Goal: Transaction & Acquisition: Purchase product/service

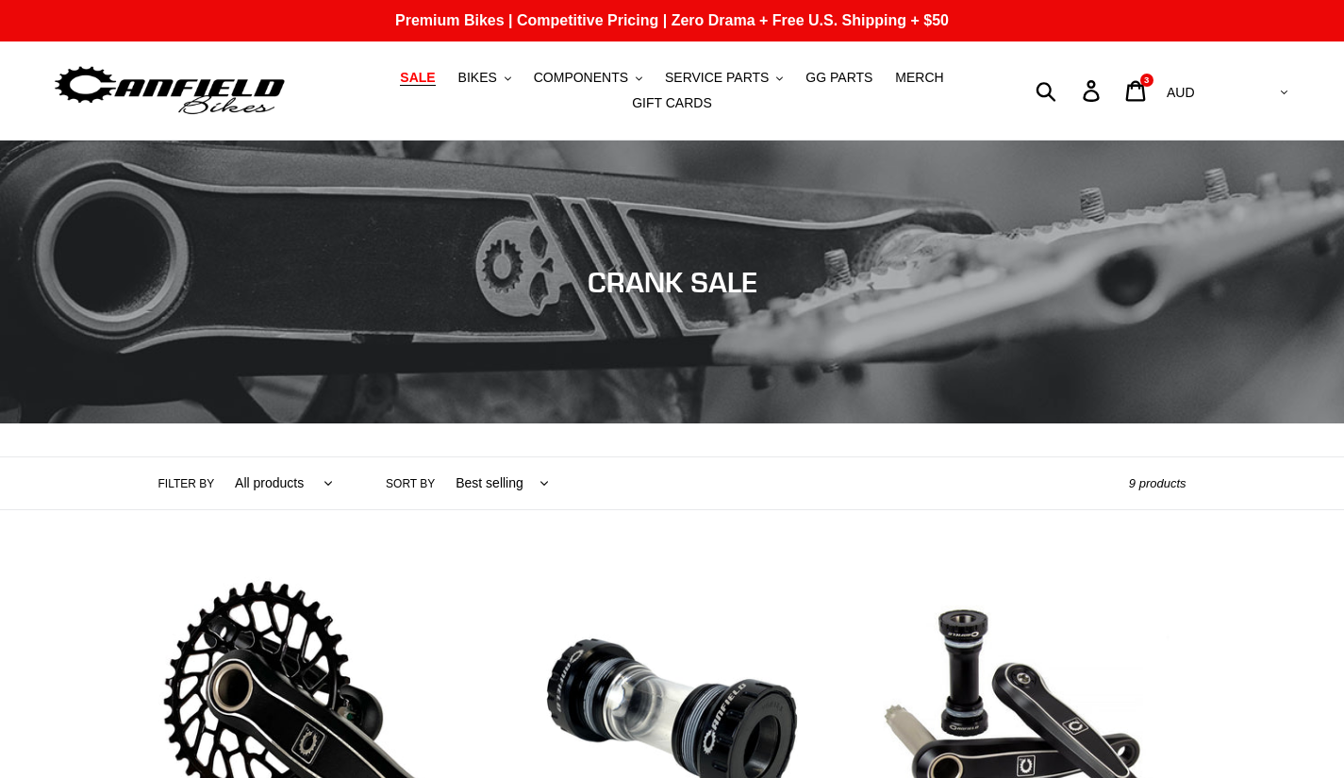
click at [400, 85] on span "SALE" at bounding box center [417, 78] width 35 height 16
drag, startPoint x: 390, startPoint y: 85, endPoint x: 373, endPoint y: 405, distance: 320.2
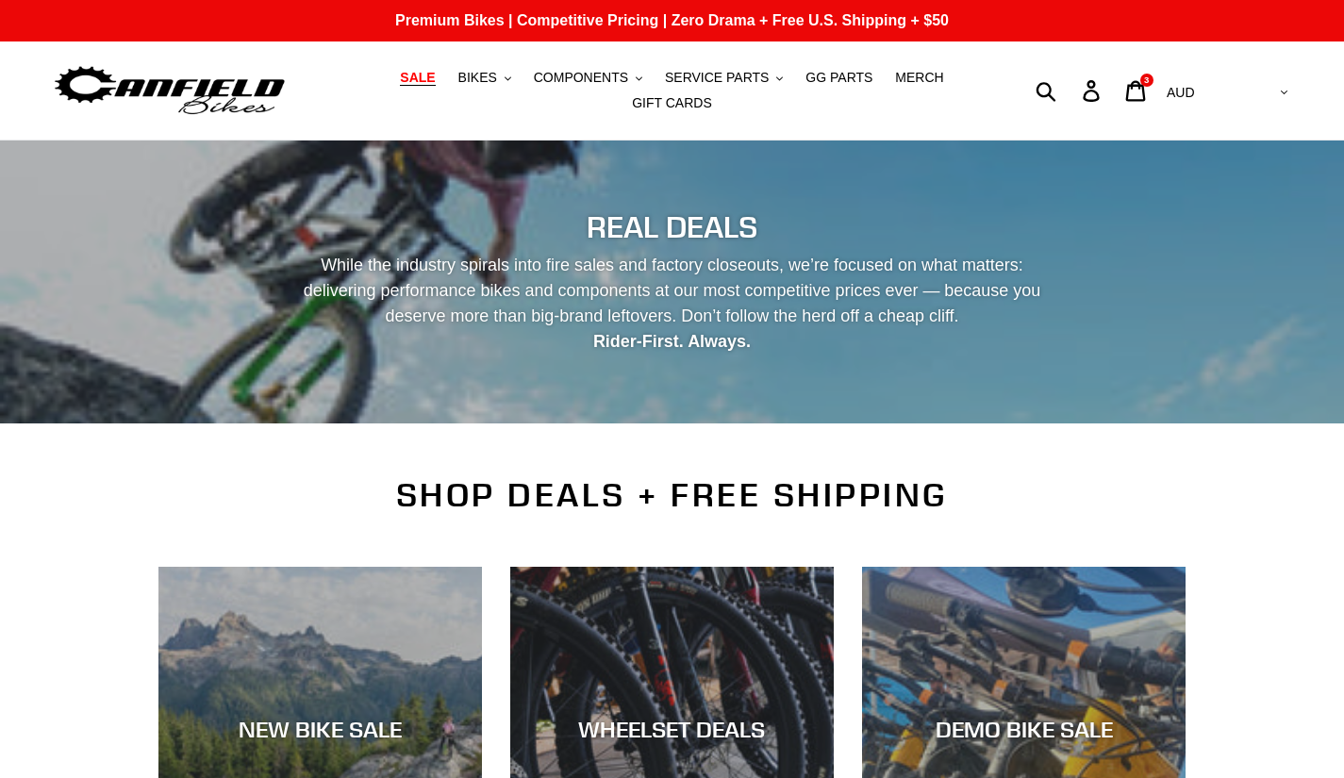
click at [329, 715] on div "NEW BIKE SALE" at bounding box center [319, 728] width 323 height 27
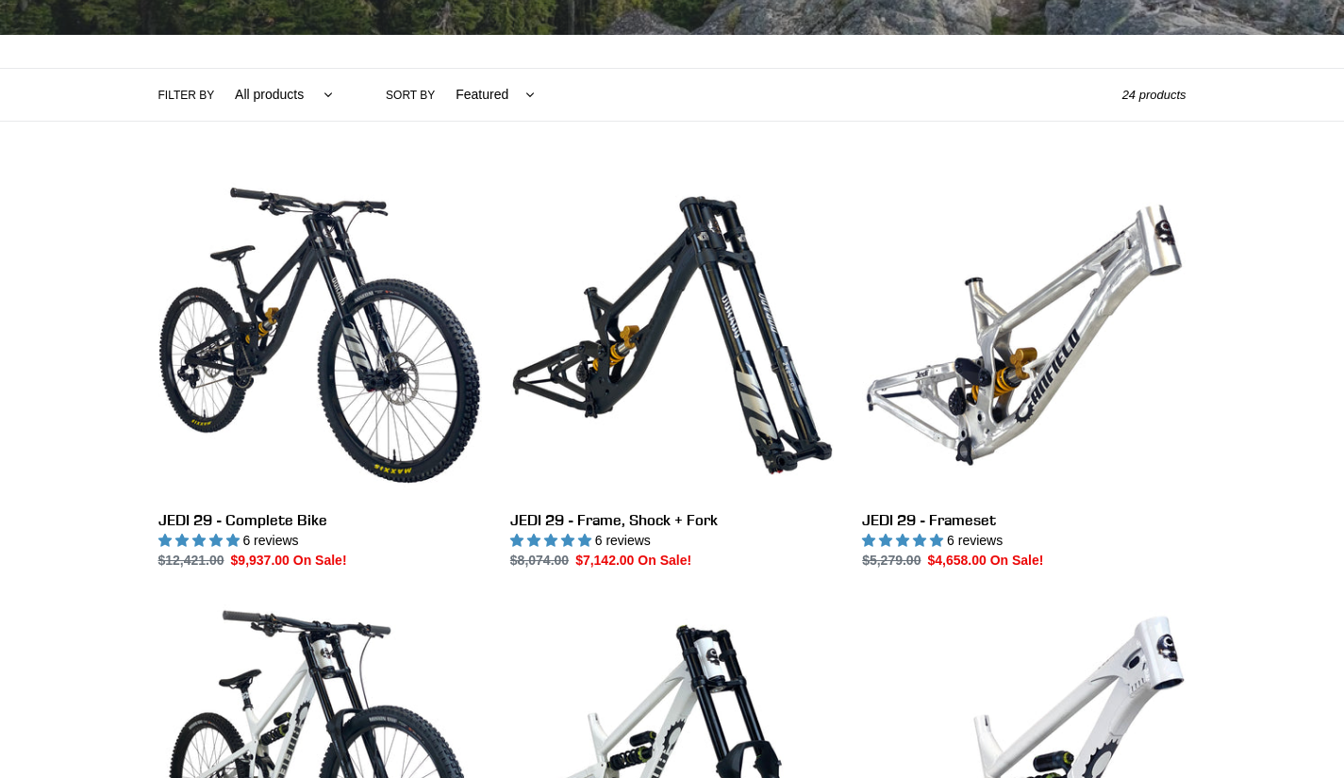
scroll to position [390, 0]
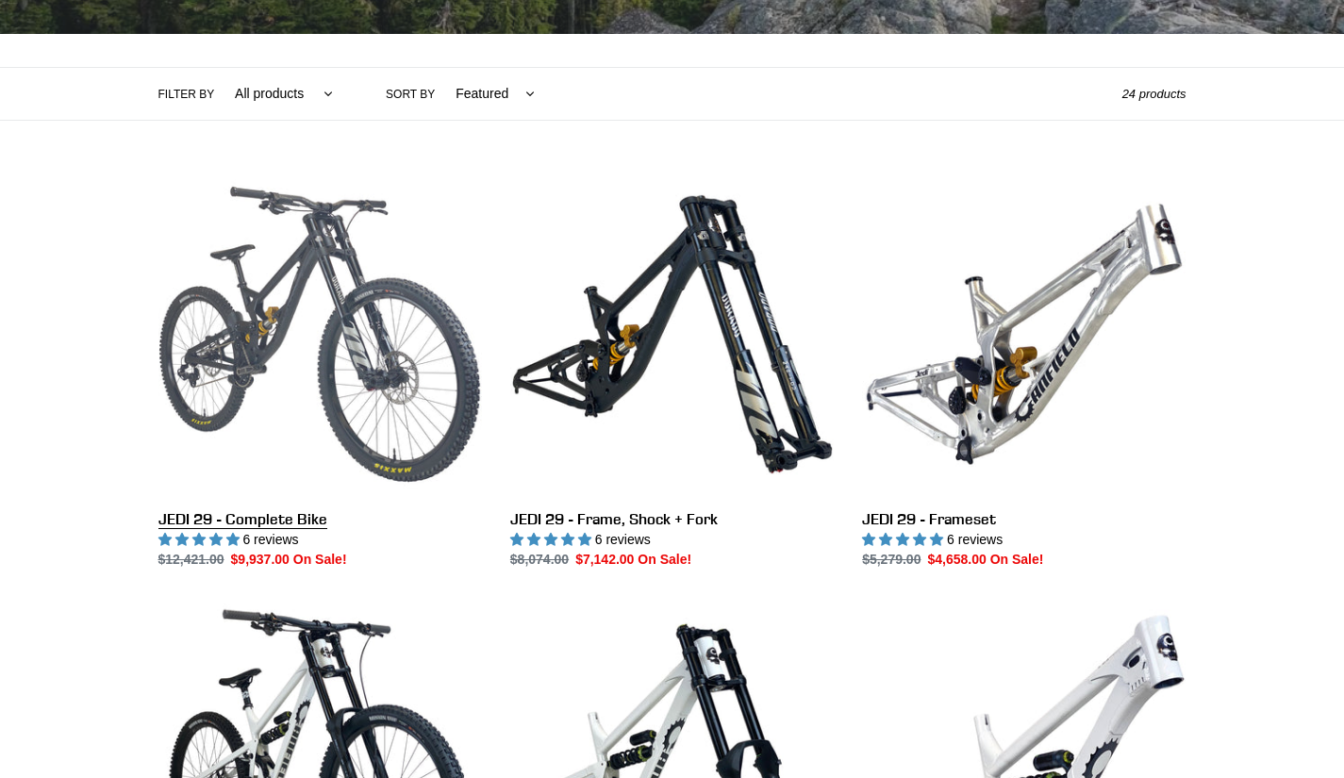
click at [308, 378] on link "JEDI 29 - Complete Bike" at bounding box center [319, 371] width 323 height 397
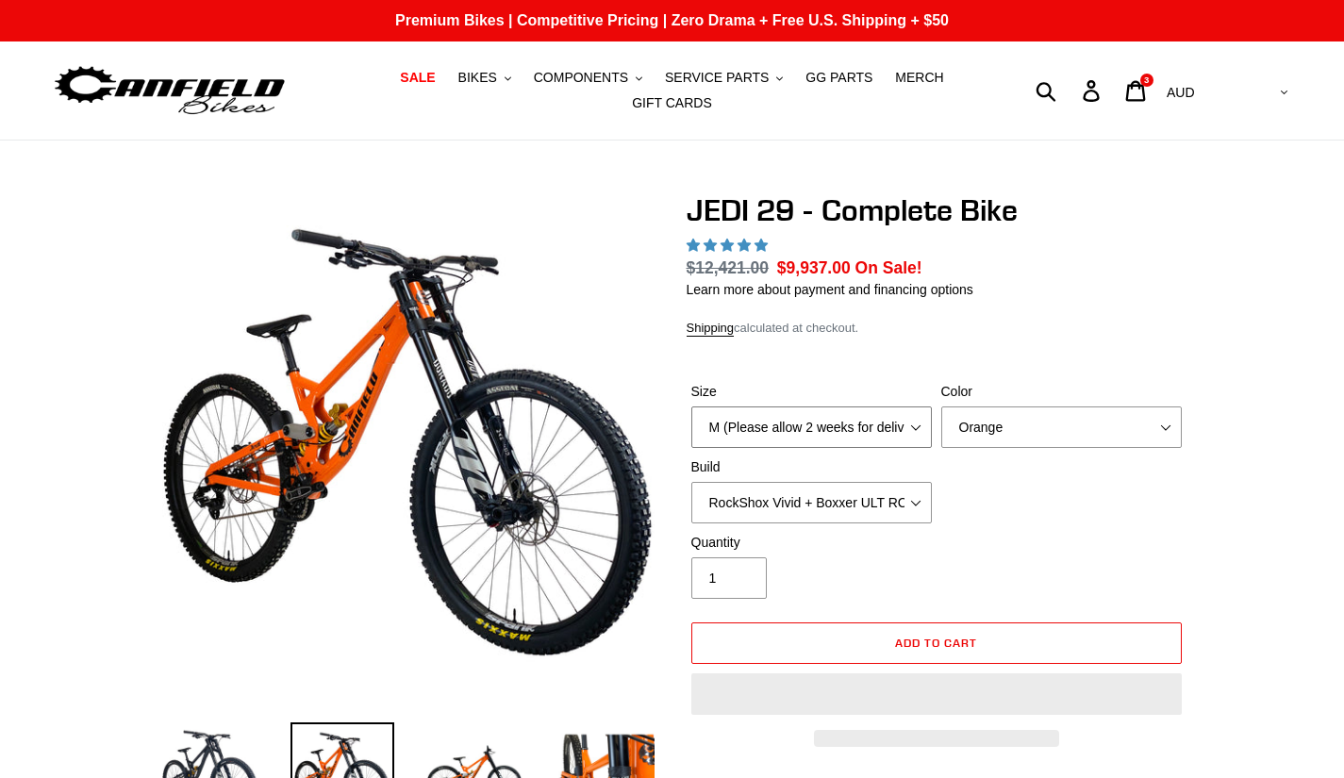
click at [796, 424] on select "M (Please allow 2 weeks for delivery) L (Please allow 2 weeks for delivery) XL …" at bounding box center [811, 426] width 240 height 41
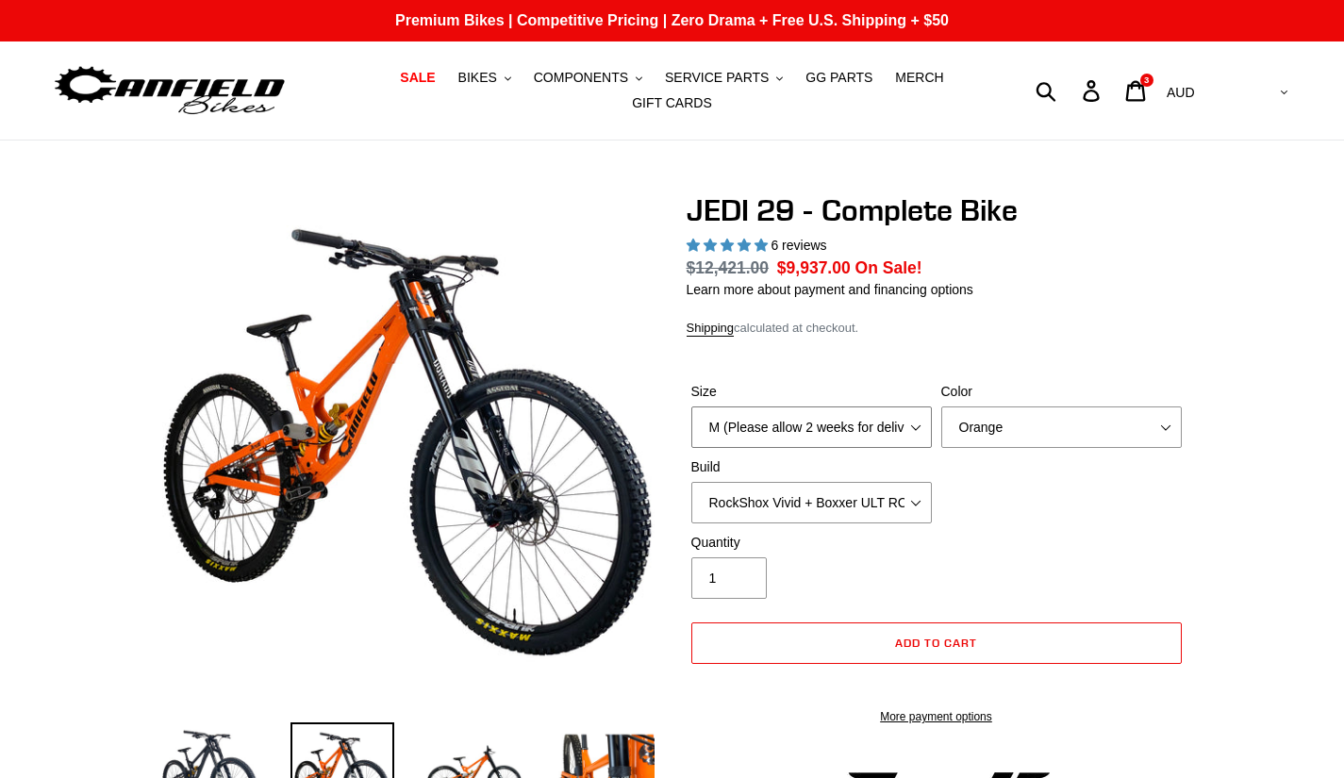
select select "highest-rating"
click at [691, 406] on select "M (Please allow 2 weeks for delivery) L (Please allow 2 weeks for delivery) XL …" at bounding box center [811, 426] width 240 height 41
click at [749, 417] on select "M (Please allow 2 weeks for delivery) L (Please allow 2 weeks for delivery) XL …" at bounding box center [811, 426] width 240 height 41
select select "L (Please allow 2 weeks for delivery)"
click at [691, 406] on select "M (Please allow 2 weeks for delivery) L (Please allow 2 weeks for delivery) XL …" at bounding box center [811, 426] width 240 height 41
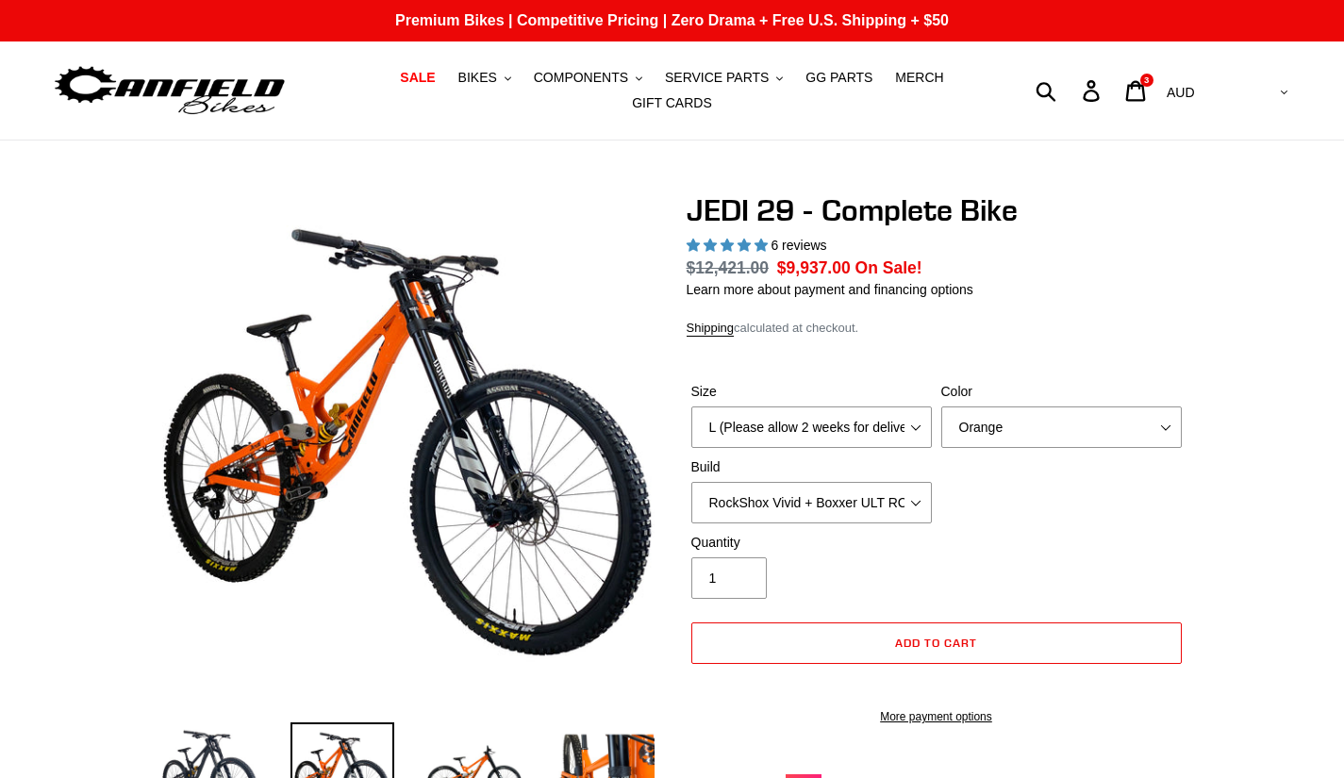
click at [756, 513] on div "Size M (Please allow 2 weeks for delivery) L (Please allow 2 weeks for delivery…" at bounding box center [937, 457] width 500 height 151
click at [744, 494] on select "RockShox Vivid + Boxxer ULT RC2 C3 200 + SRAM XO RockShox Vivid + Boxxer ULT RC…" at bounding box center [811, 502] width 240 height 41
click at [691, 482] on select "RockShox Vivid + Boxxer ULT RC2 C3 200 + SRAM XO RockShox Vivid + Boxxer ULT RC…" at bounding box center [811, 502] width 240 height 41
click at [743, 499] on select "RockShox Vivid + Boxxer ULT RC2 C3 200 + SRAM XO RockShox Vivid + Boxxer ULT RC…" at bounding box center [811, 502] width 240 height 41
select select "Fox DHX2 + Fox 40 Float Grip 2 203 + SRAM XO"
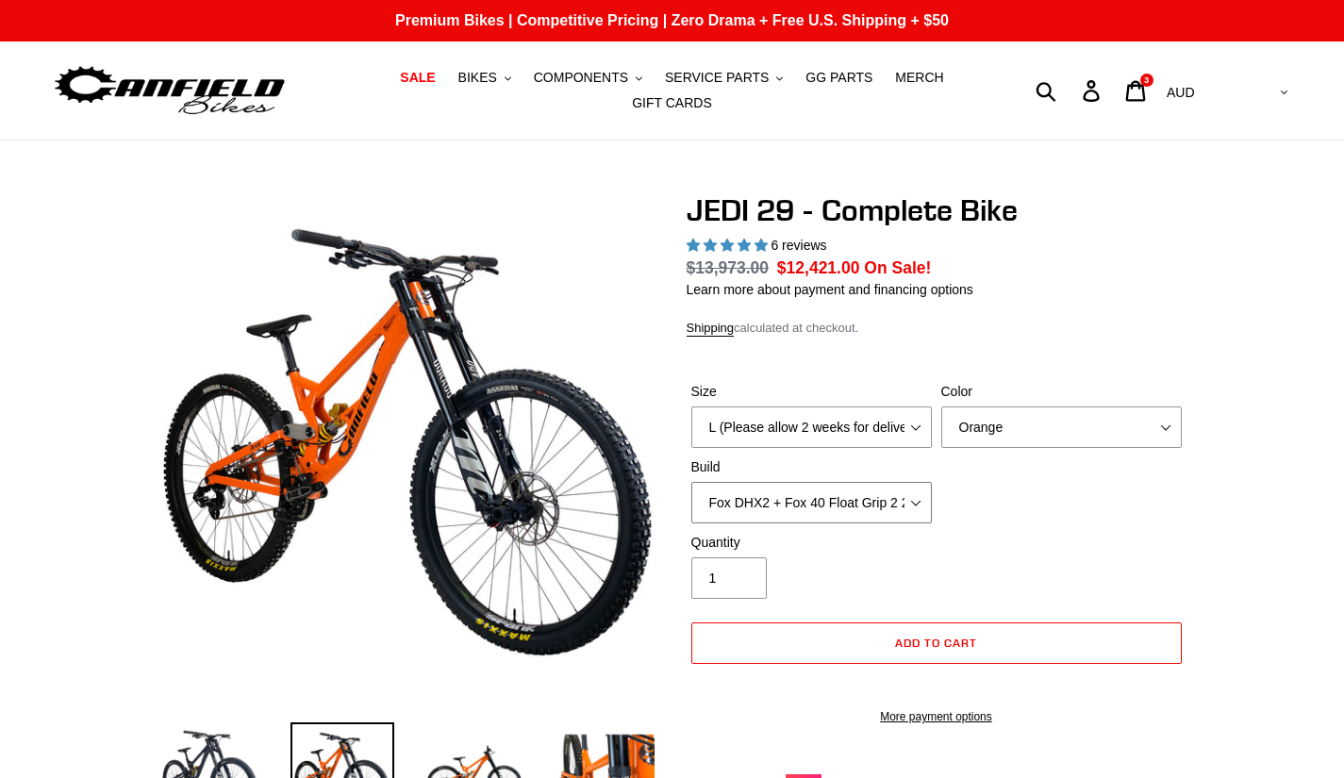
click at [691, 482] on select "RockShox Vivid + Boxxer ULT RC2 C3 200 + SRAM XO RockShox Vivid + Boxxer ULT RC…" at bounding box center [811, 502] width 240 height 41
click at [986, 432] on select "Orange Stealth Black Raw" at bounding box center [1061, 426] width 240 height 41
select select "Raw"
click at [941, 406] on select "Orange Stealth Black Raw" at bounding box center [1061, 426] width 240 height 41
click at [1030, 439] on div "Size M (Please allow 2 weeks for delivery) L (Please allow 2 weeks for delivery…" at bounding box center [937, 457] width 500 height 151
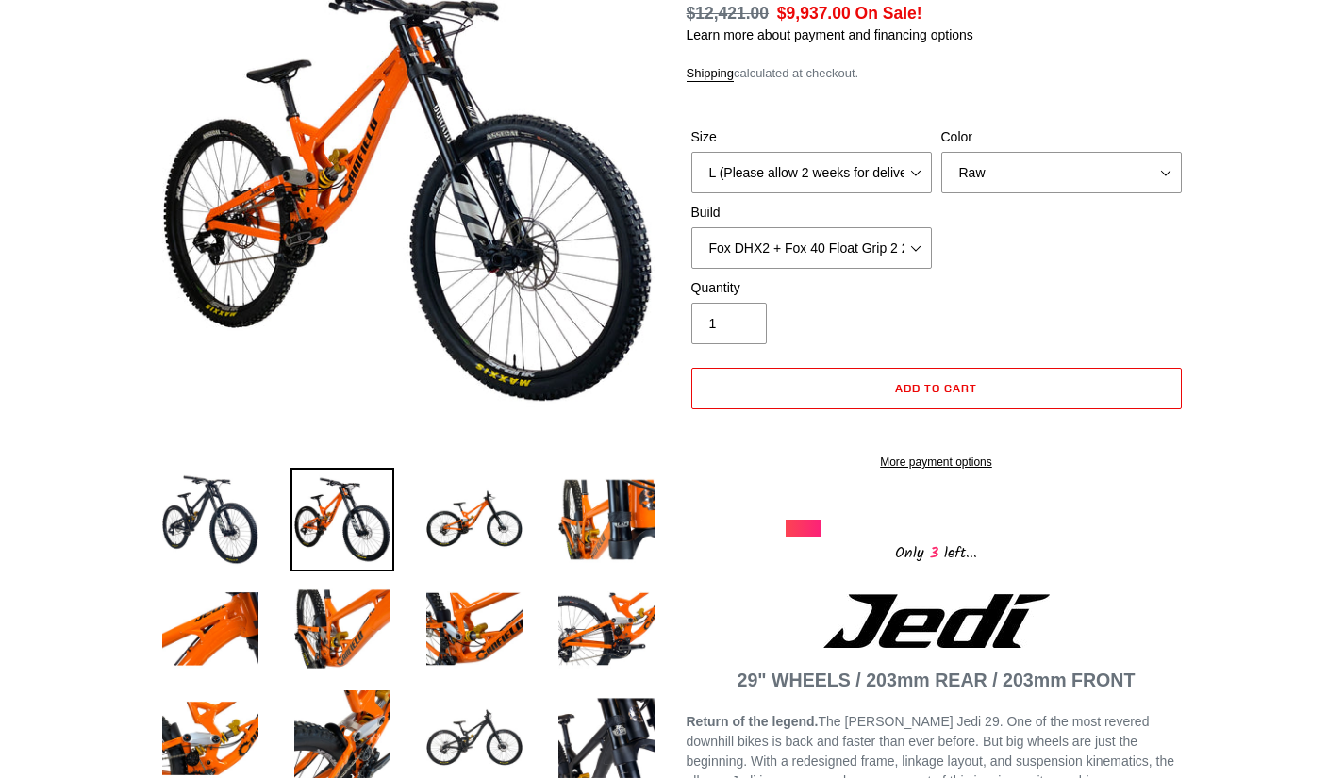
scroll to position [254, 0]
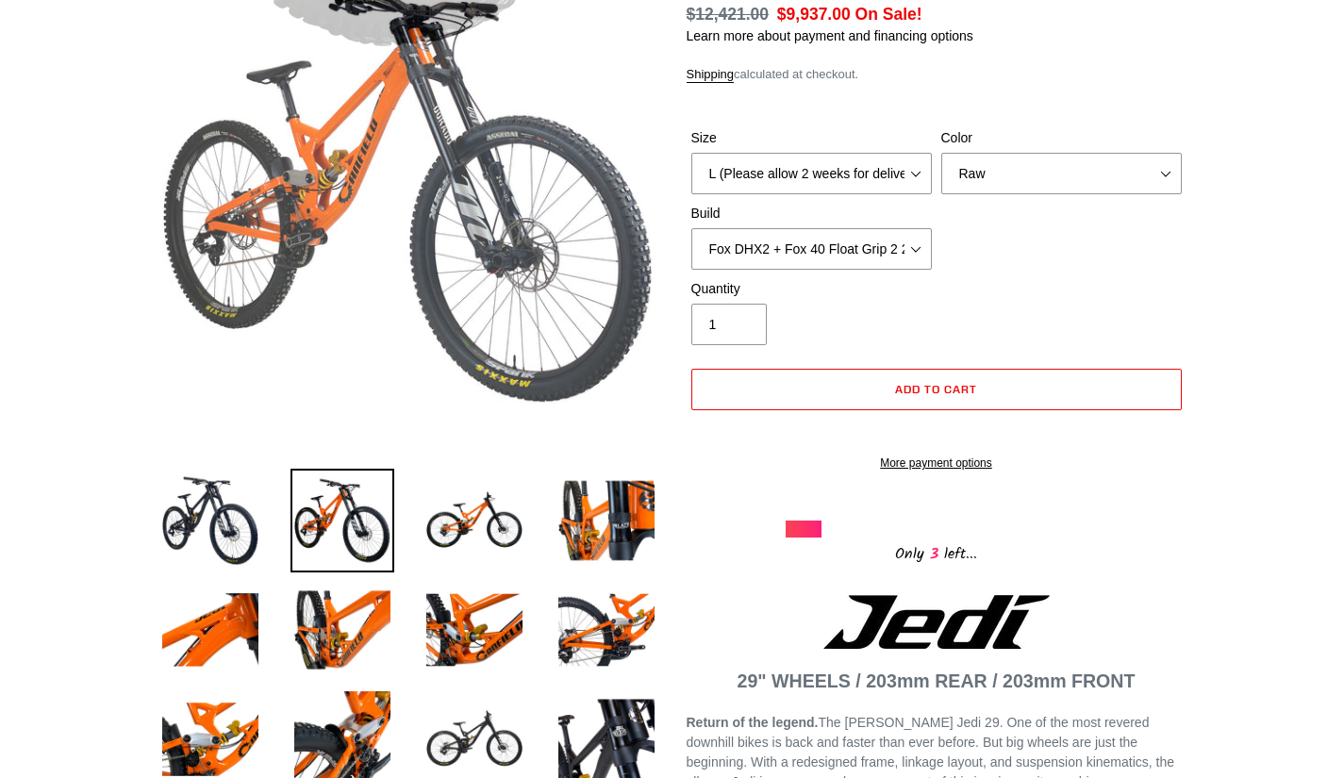
click at [207, 535] on img at bounding box center [210, 521] width 104 height 104
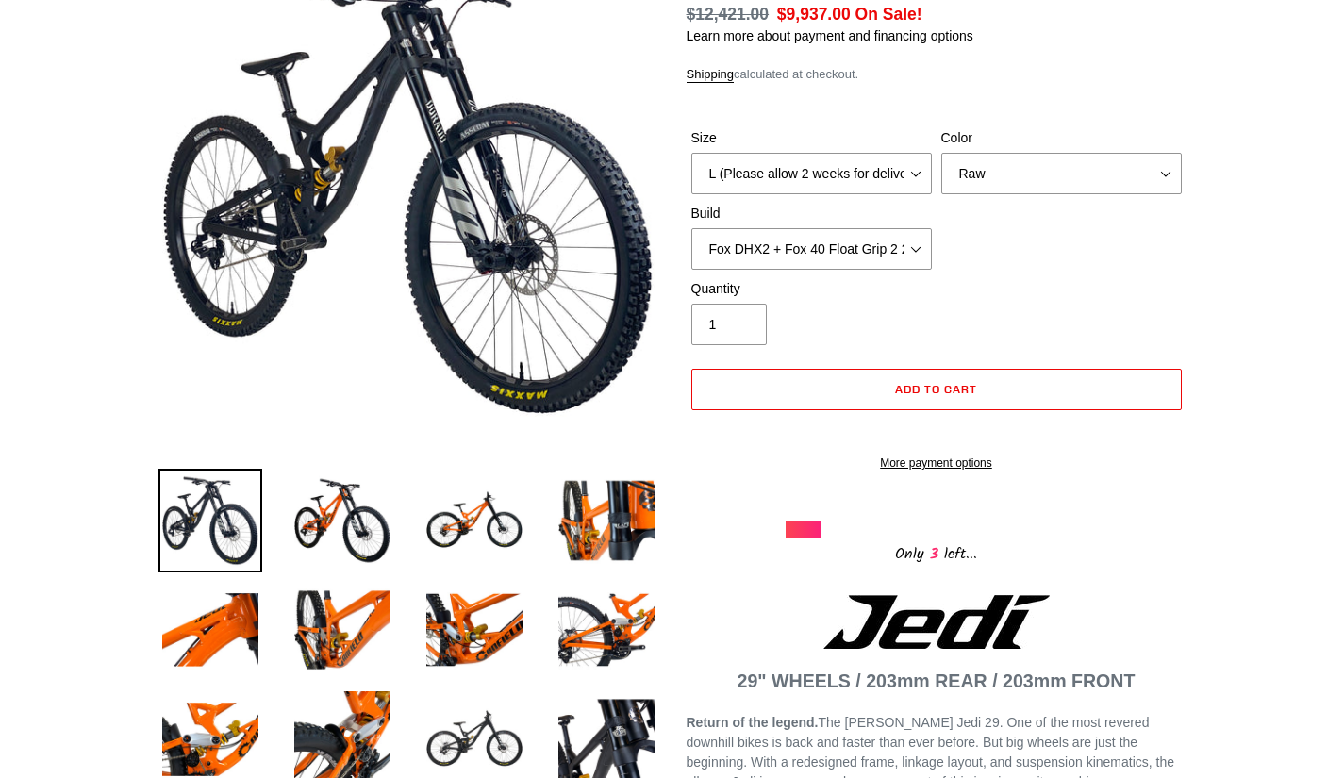
click at [495, 723] on img at bounding box center [475, 740] width 104 height 104
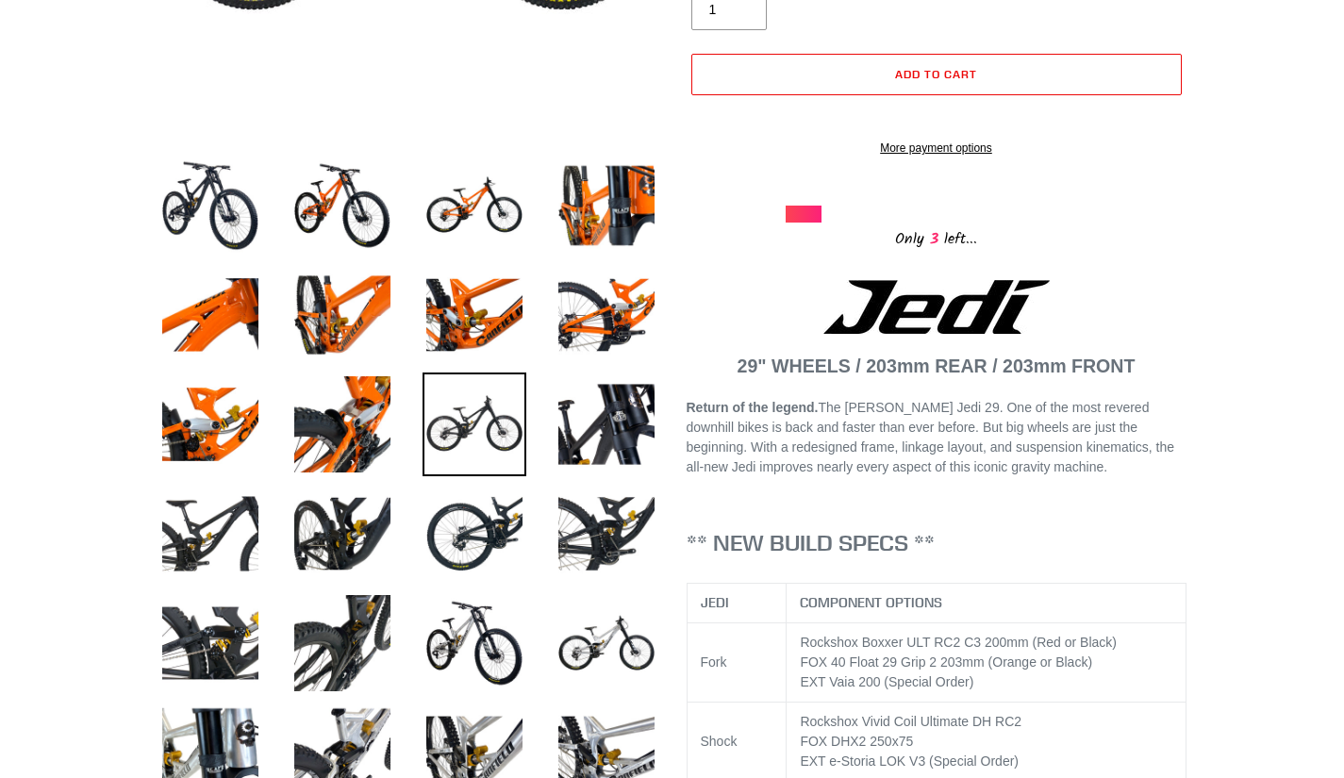
scroll to position [693, 0]
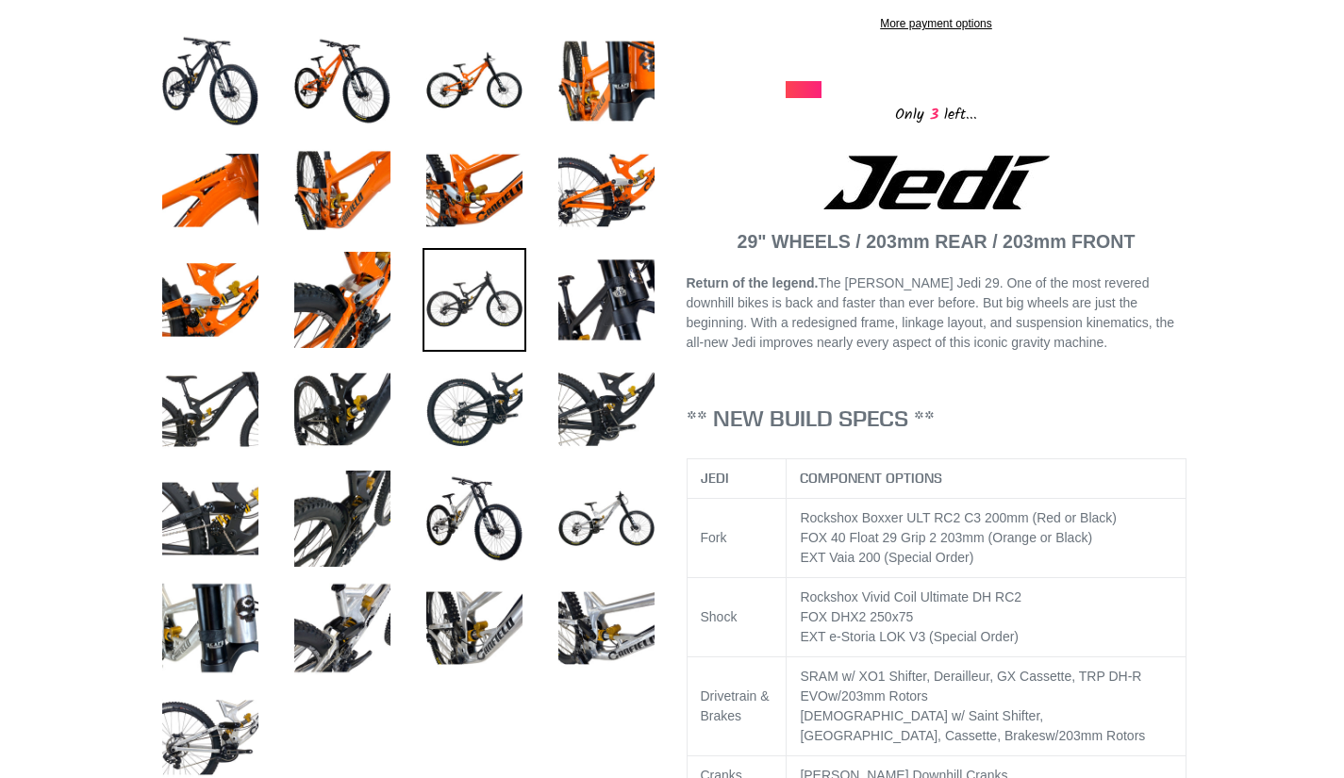
click at [446, 626] on img at bounding box center [475, 628] width 104 height 104
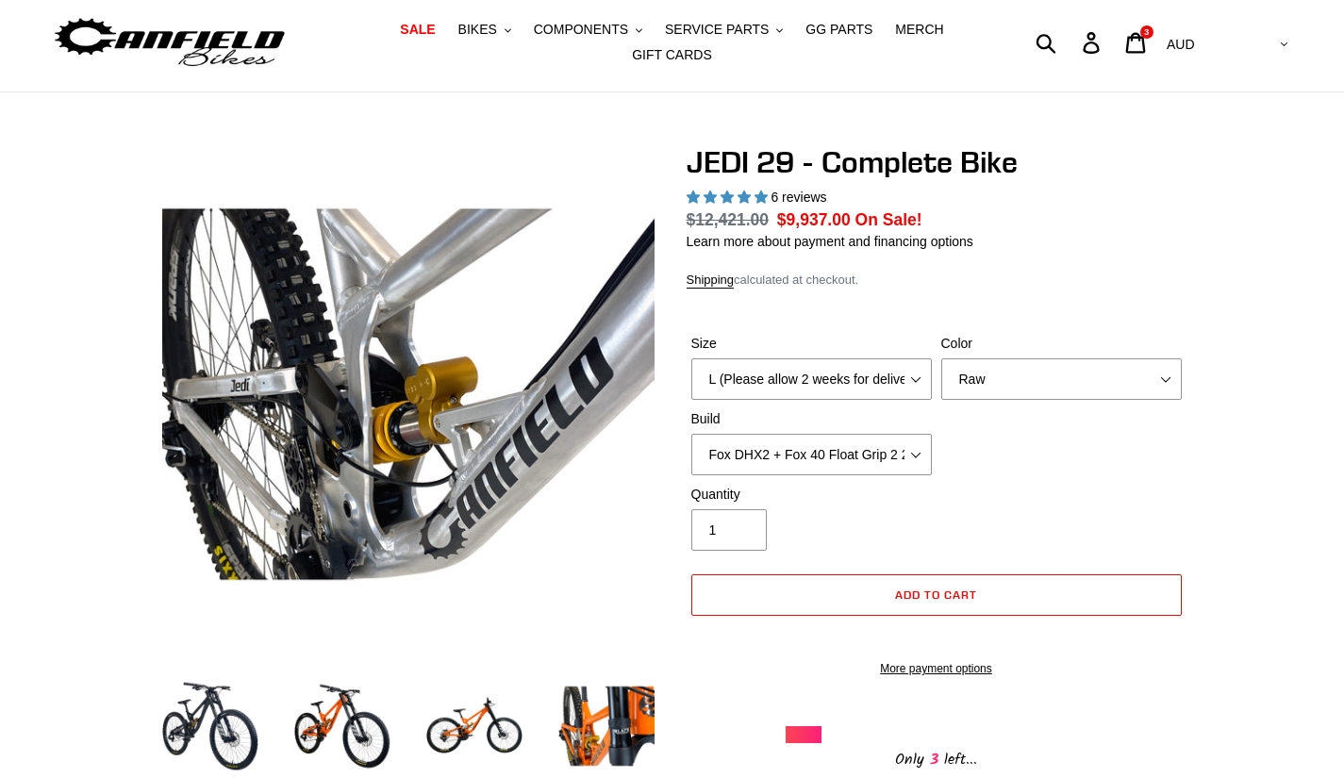
scroll to position [0, 0]
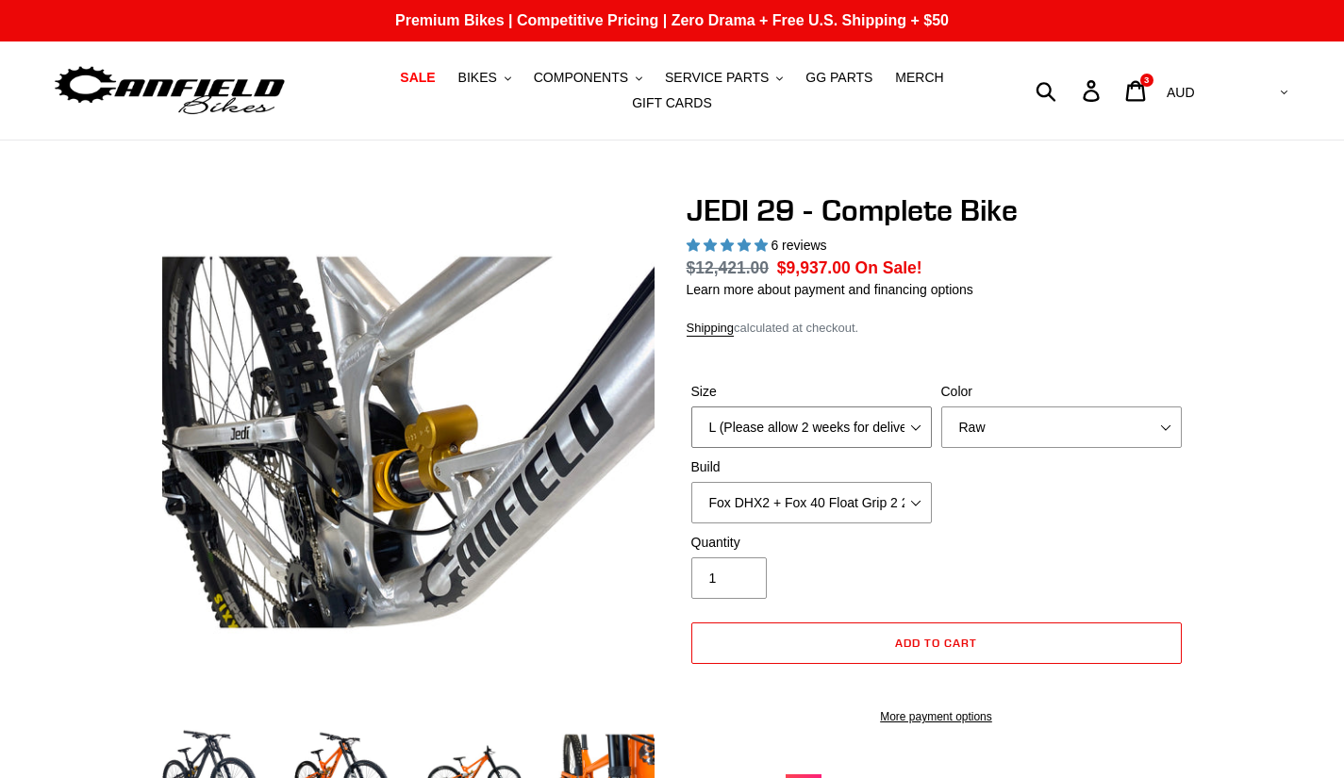
click at [709, 427] on select "M (Please allow 2 weeks for delivery) L (Please allow 2 weeks for delivery) XL …" at bounding box center [811, 426] width 240 height 41
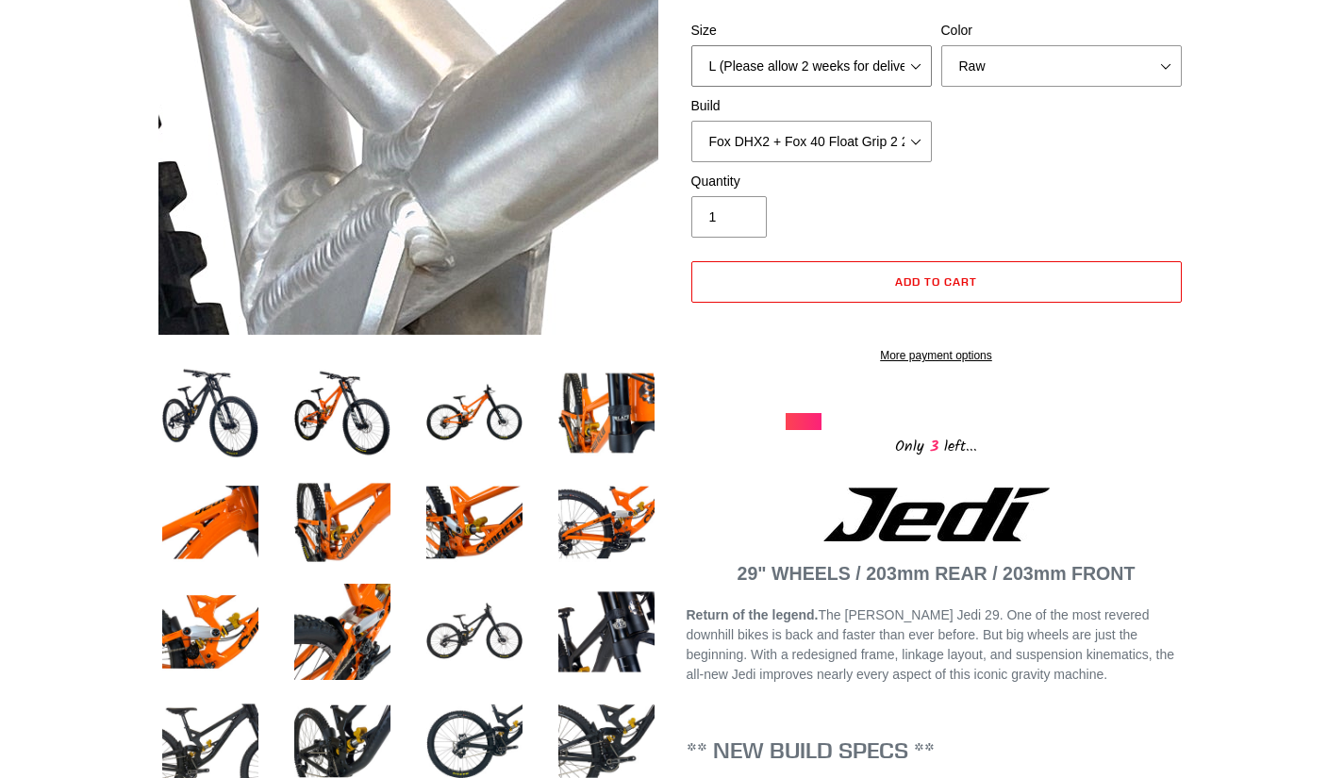
scroll to position [351, 0]
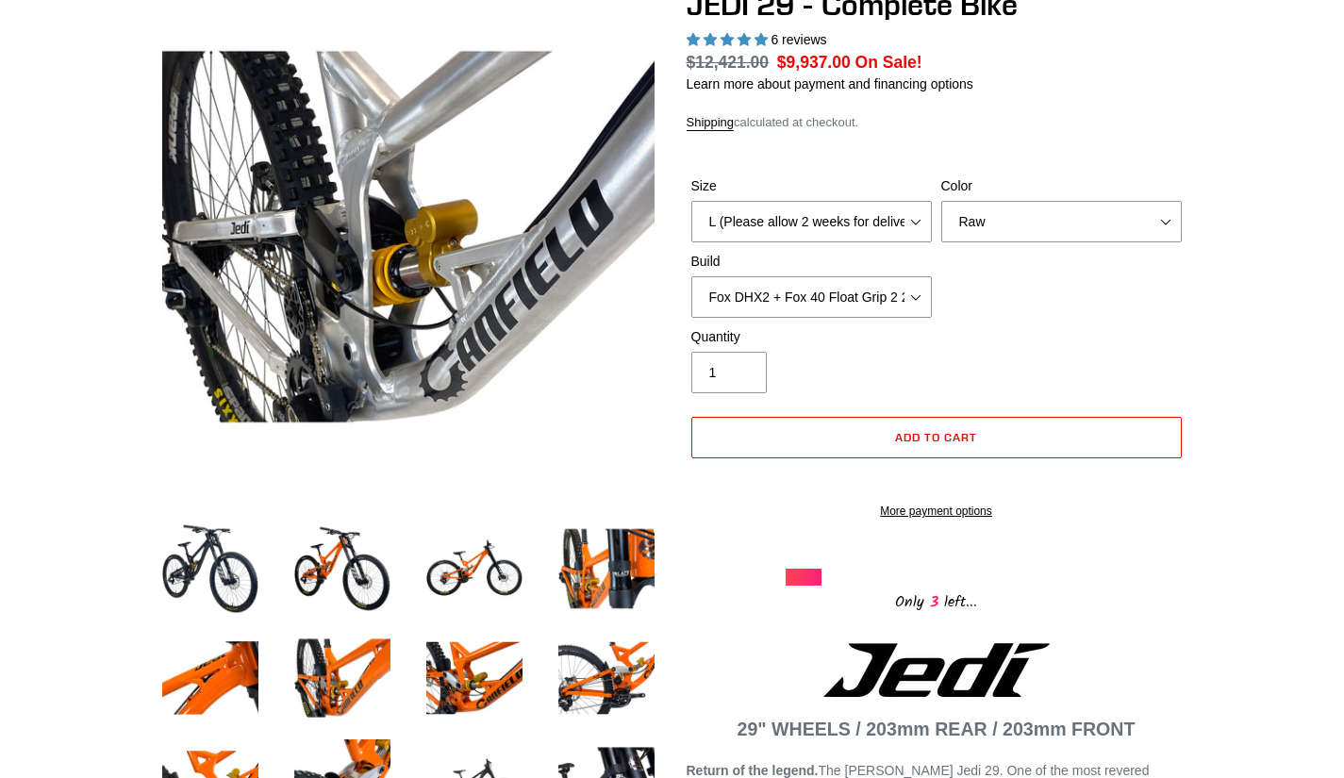
scroll to position [190, 0]
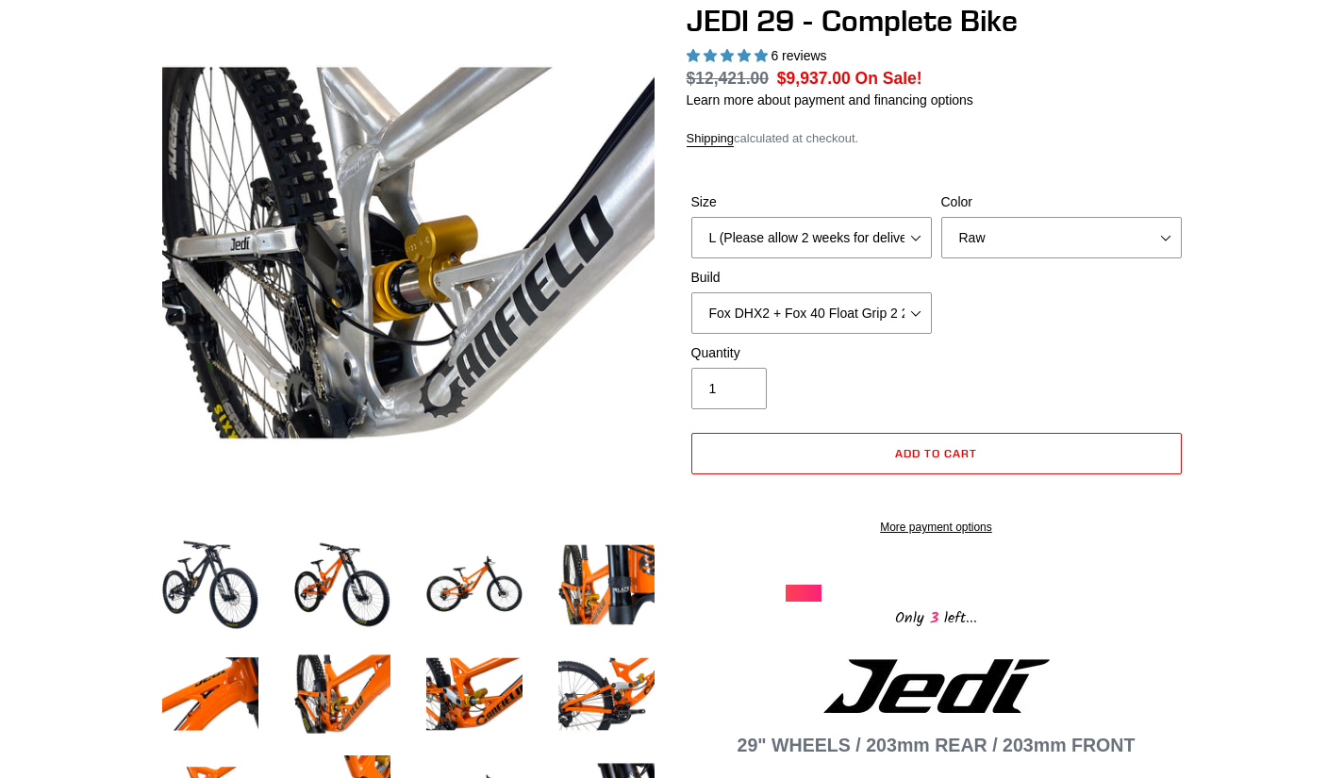
click at [756, 328] on div "Size M (Please allow 2 weeks for delivery) L (Please allow 2 weeks for delivery…" at bounding box center [937, 267] width 500 height 151
click at [754, 320] on select "RockShox Vivid + Boxxer ULT RC2 C3 200 + SRAM XO RockShox Vivid + Boxxer ULT RC…" at bounding box center [811, 312] width 240 height 41
select select "Fox DHX2 + Fox 40 Float Grip 2 203 + Shimano"
click at [691, 292] on select "RockShox Vivid + Boxxer ULT RC2 C3 200 + SRAM XO RockShox Vivid + Boxxer ULT RC…" at bounding box center [811, 312] width 240 height 41
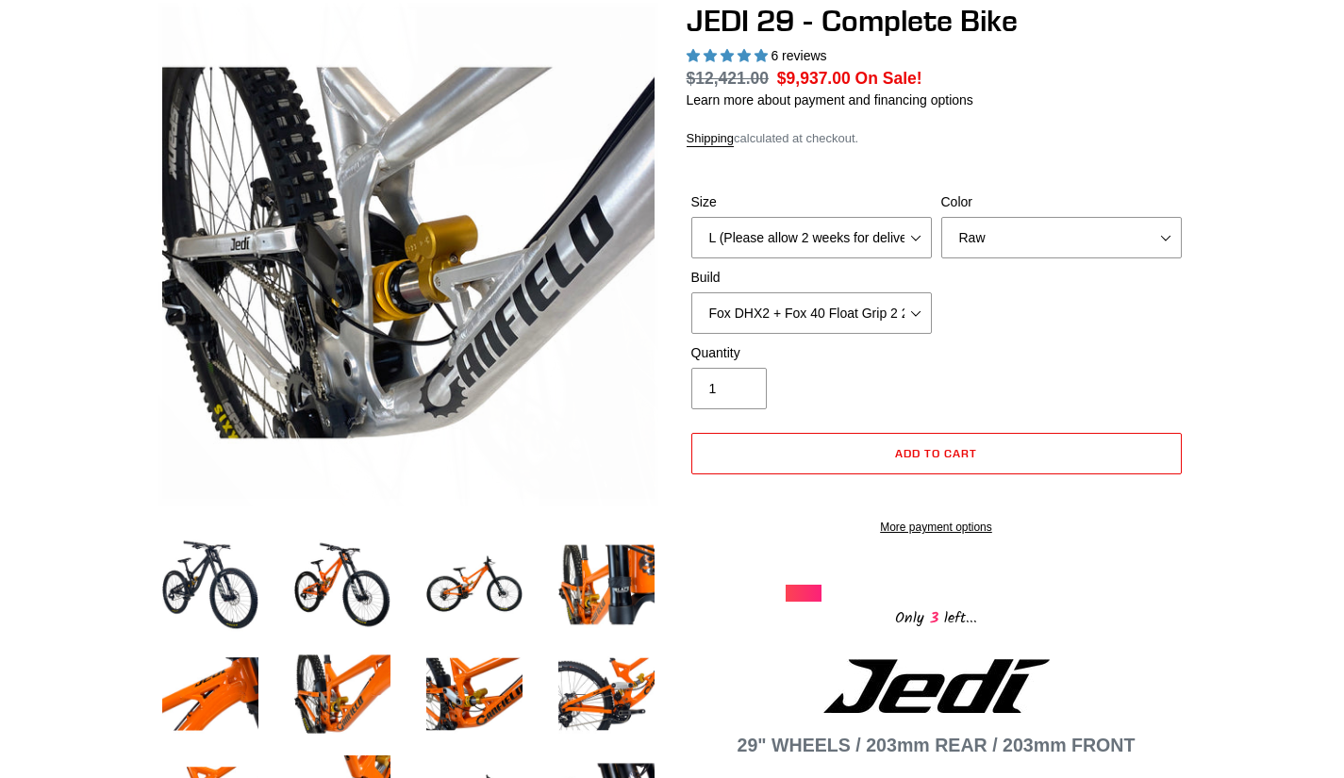
drag, startPoint x: 0, startPoint y: 73, endPoint x: 0, endPoint y: 40, distance: 33.0
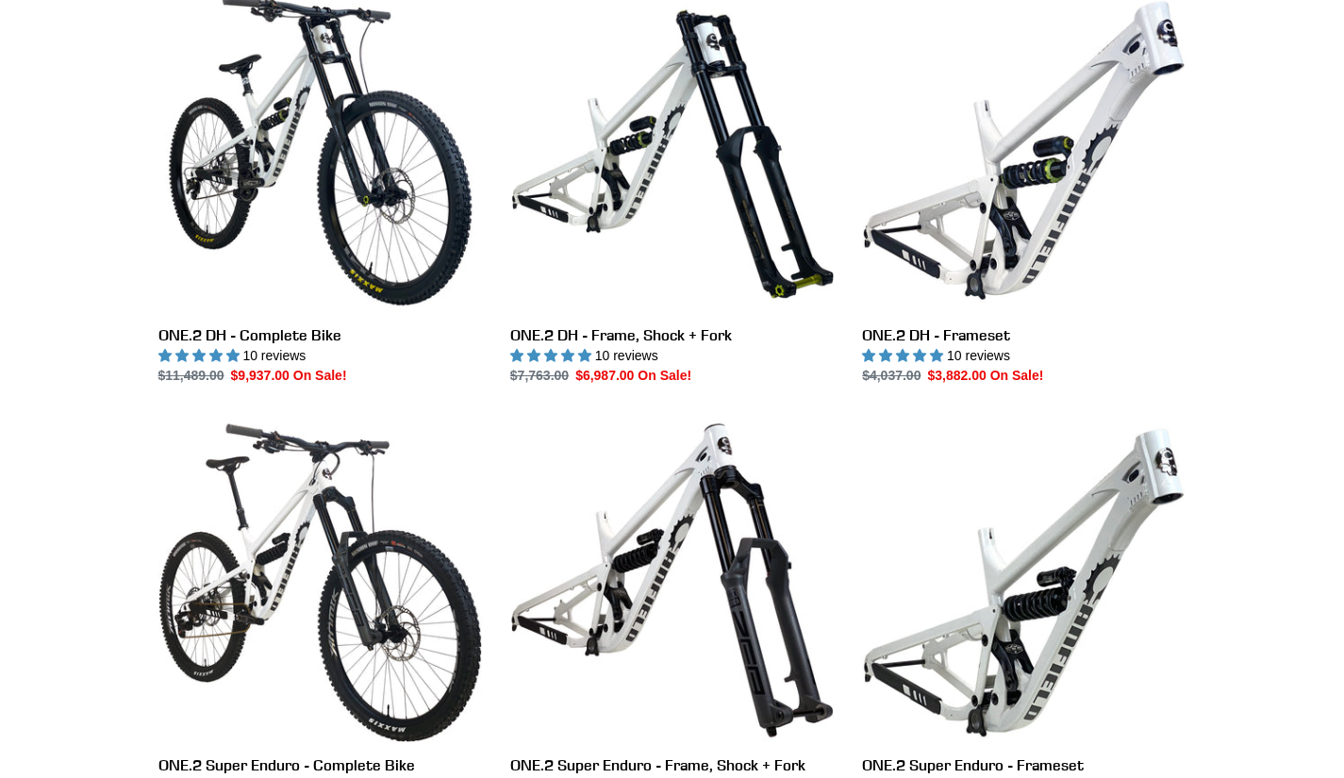
scroll to position [1004, 0]
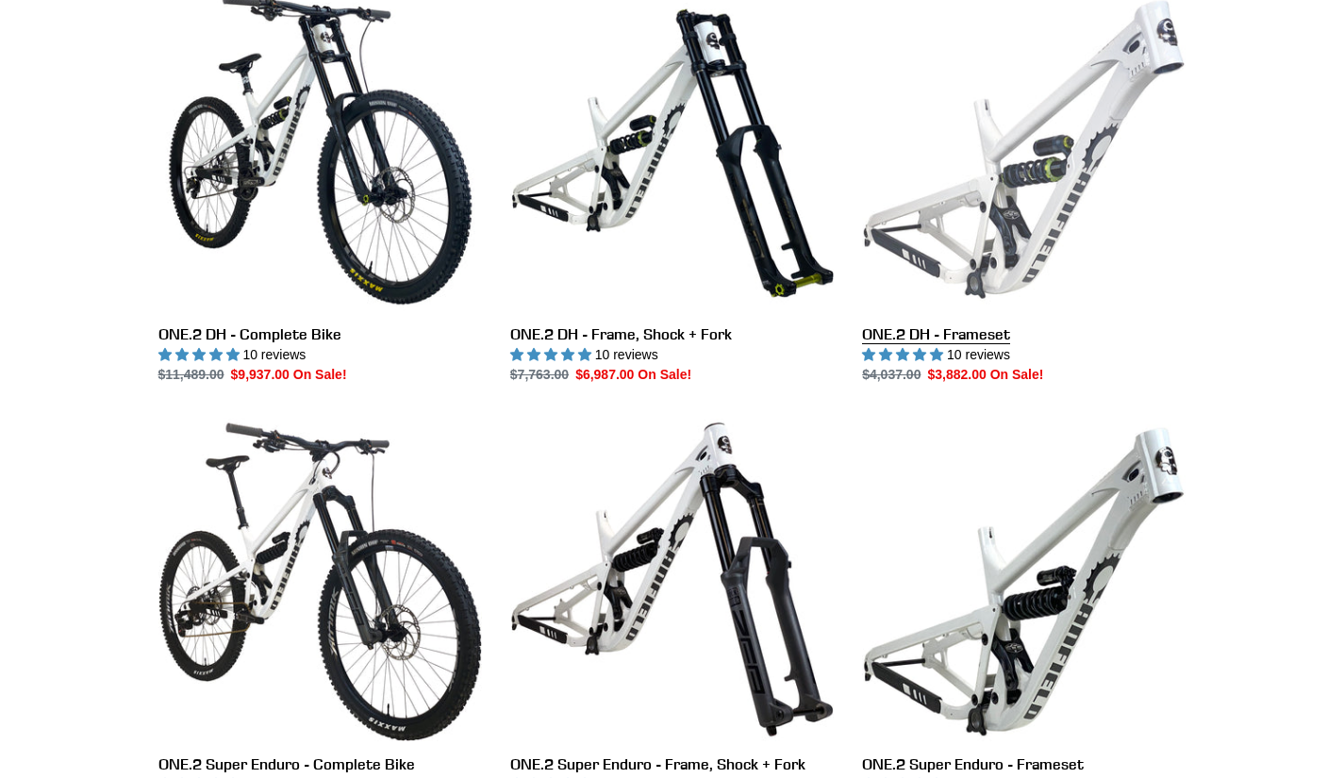
click at [1077, 217] on link "ONE.2 DH - Frameset" at bounding box center [1023, 186] width 323 height 397
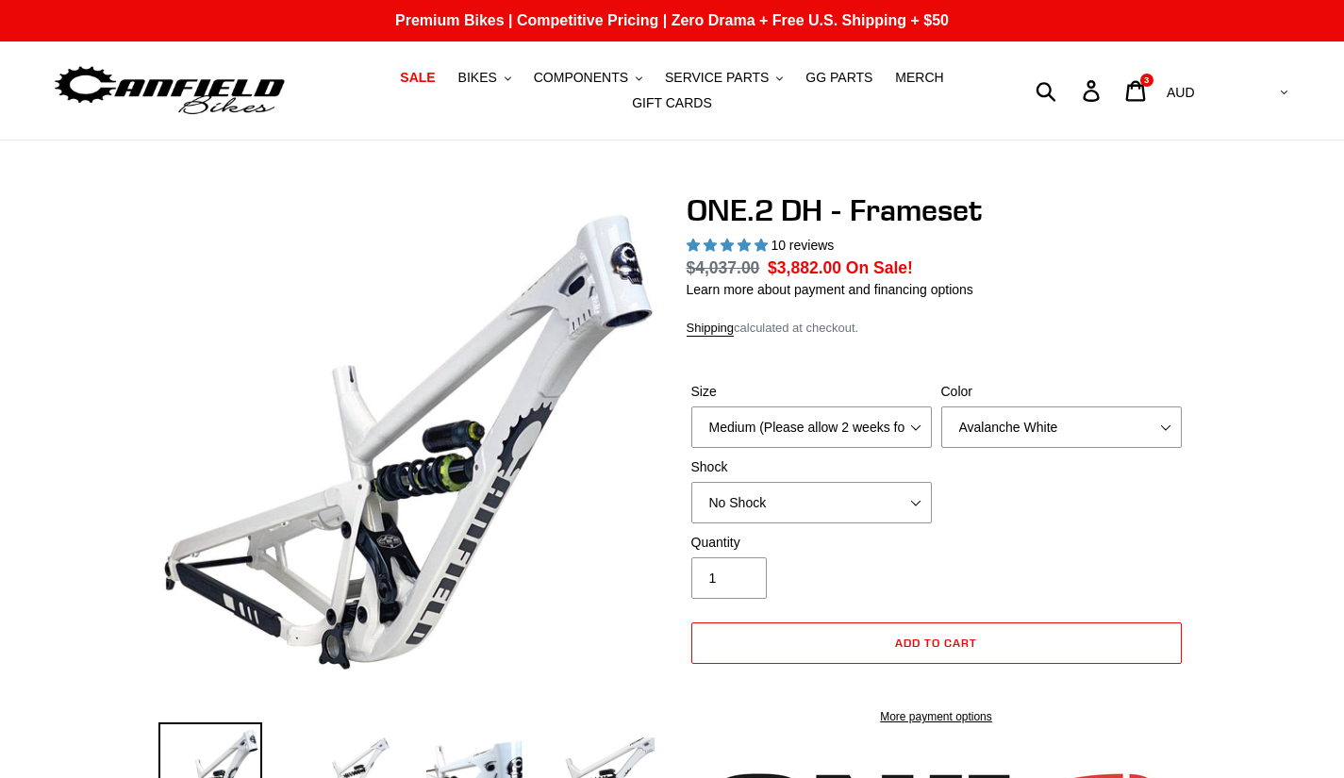
select select "highest-rating"
click at [1061, 489] on div "Size Medium (Please allow 2 weeks for delivery) Large (Sold Out) Color Avalanch…" at bounding box center [937, 457] width 500 height 151
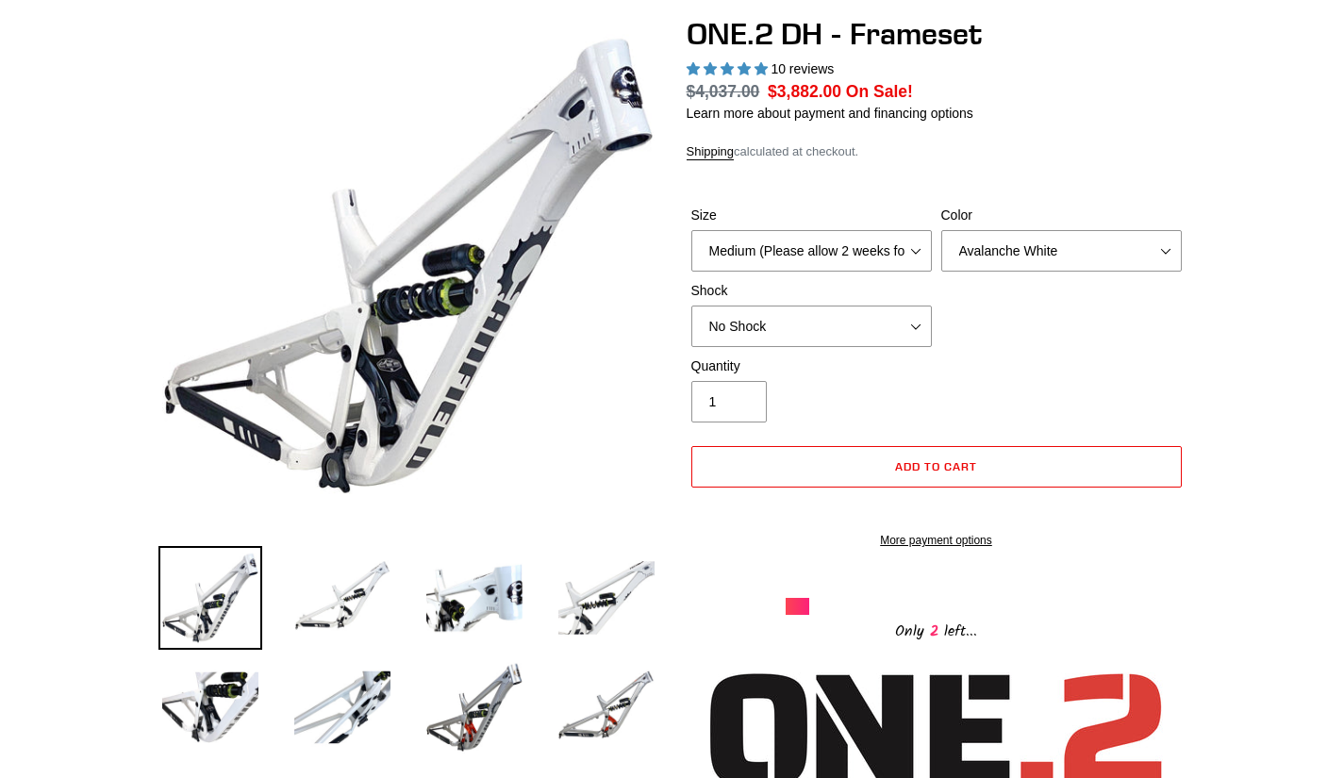
scroll to position [177, 0]
click at [494, 716] on img at bounding box center [475, 707] width 104 height 104
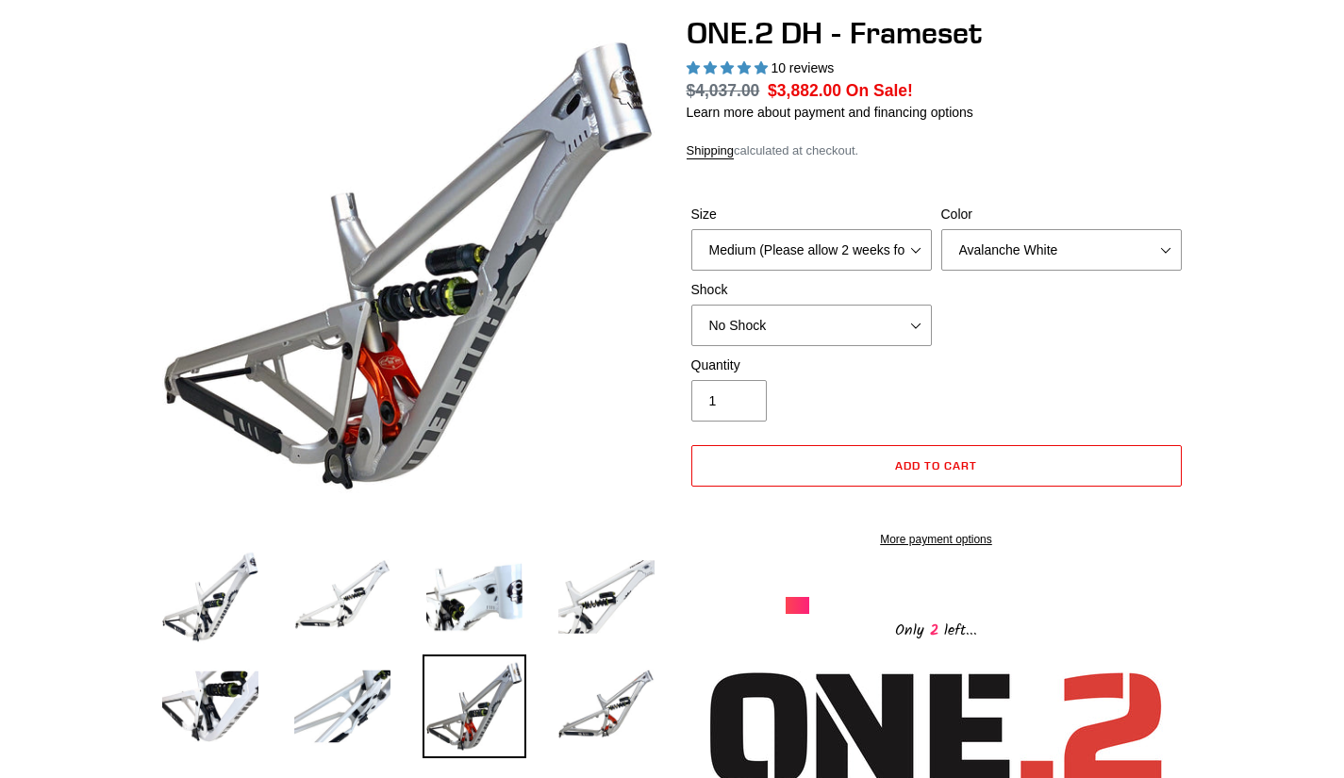
click at [642, 706] on img at bounding box center [607, 707] width 104 height 104
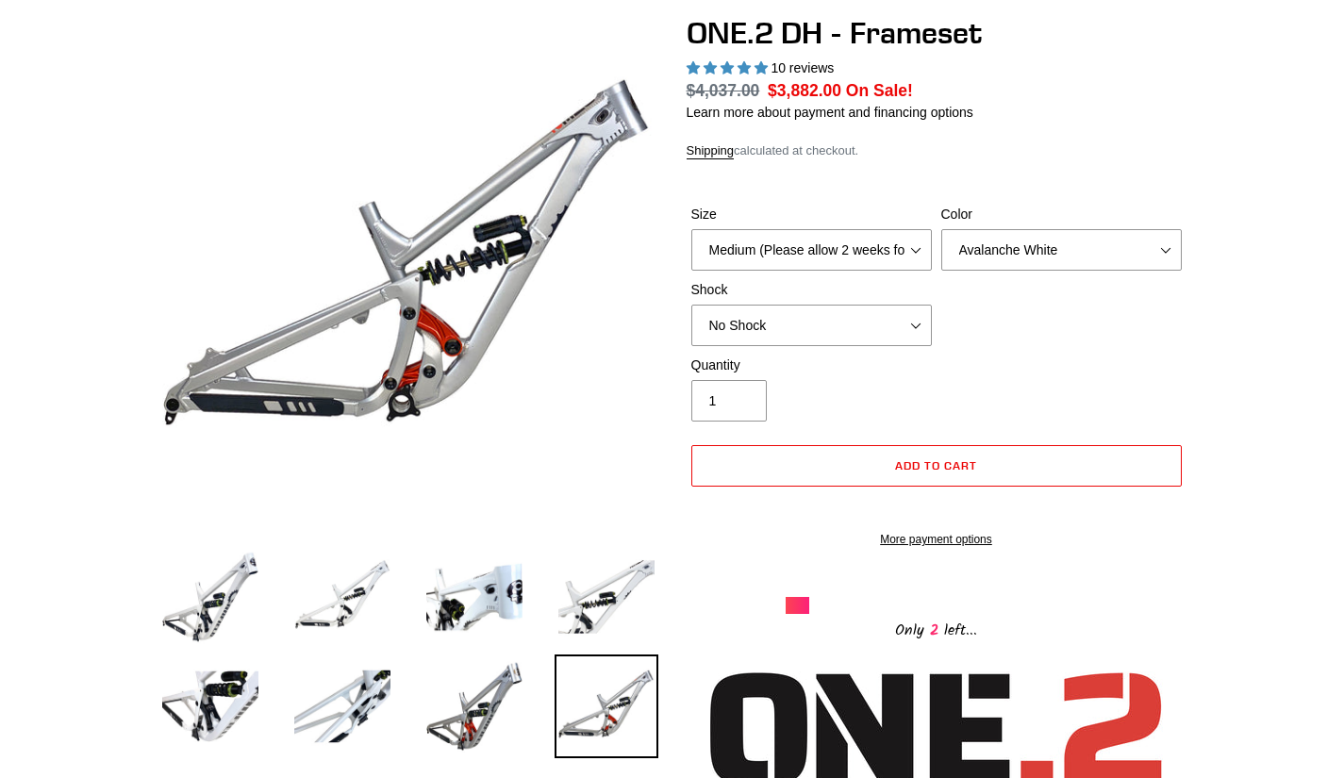
click at [522, 692] on img at bounding box center [475, 707] width 104 height 104
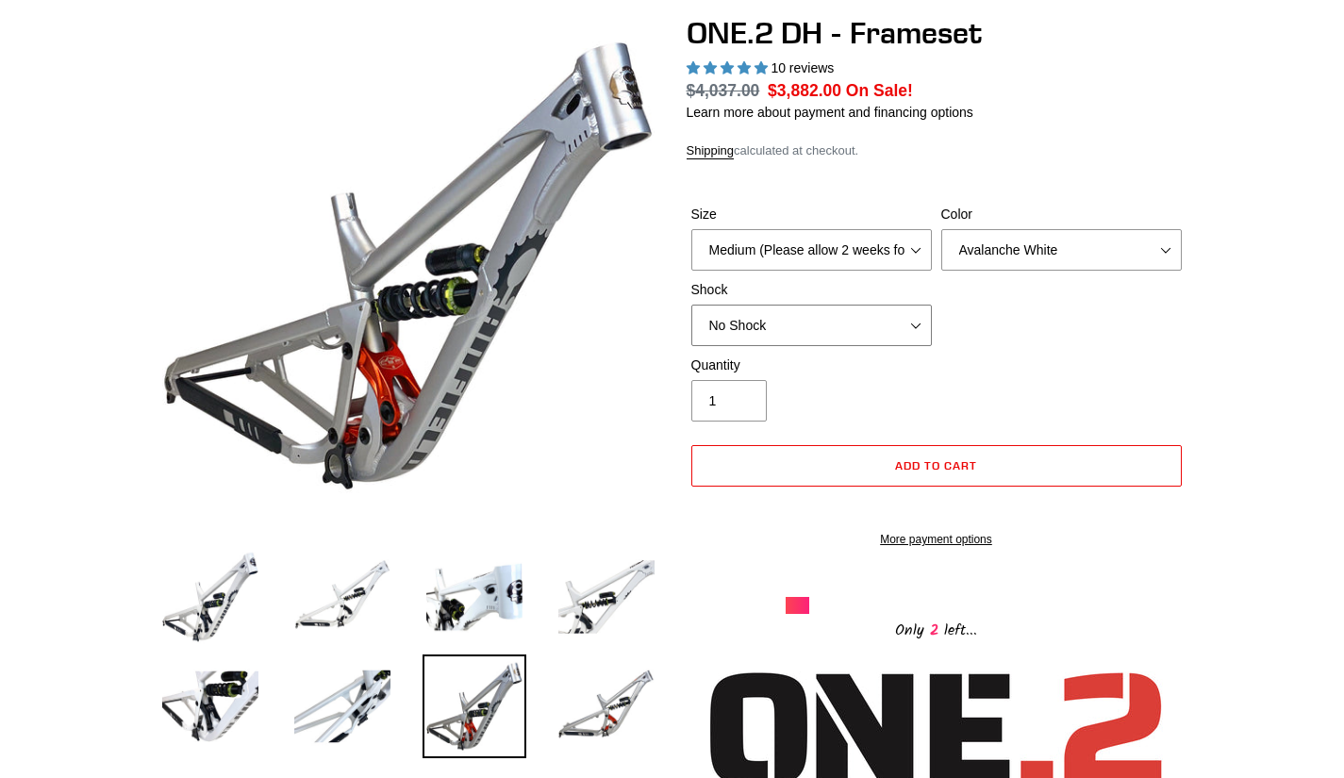
click at [799, 316] on select "No Shock Fox DHX2 Coil RockShox Vivid Coil EXT Storia LOK V3 (Custom Order)" at bounding box center [811, 325] width 240 height 41
click at [691, 305] on select "No Shock Fox DHX2 Coil RockShox Vivid Coil EXT Storia LOK V3 (Custom Order)" at bounding box center [811, 325] width 240 height 41
click at [738, 310] on select "No Shock Fox DHX2 Coil RockShox Vivid Coil EXT Storia LOK V3 (Custom Order)" at bounding box center [811, 325] width 240 height 41
click at [691, 305] on select "No Shock Fox DHX2 Coil RockShox Vivid Coil EXT Storia LOK V3 (Custom Order)" at bounding box center [811, 325] width 240 height 41
click at [738, 305] on select "No Shock Fox DHX2 Coil RockShox Vivid Coil EXT Storia LOK V3 (Custom Order)" at bounding box center [811, 325] width 240 height 41
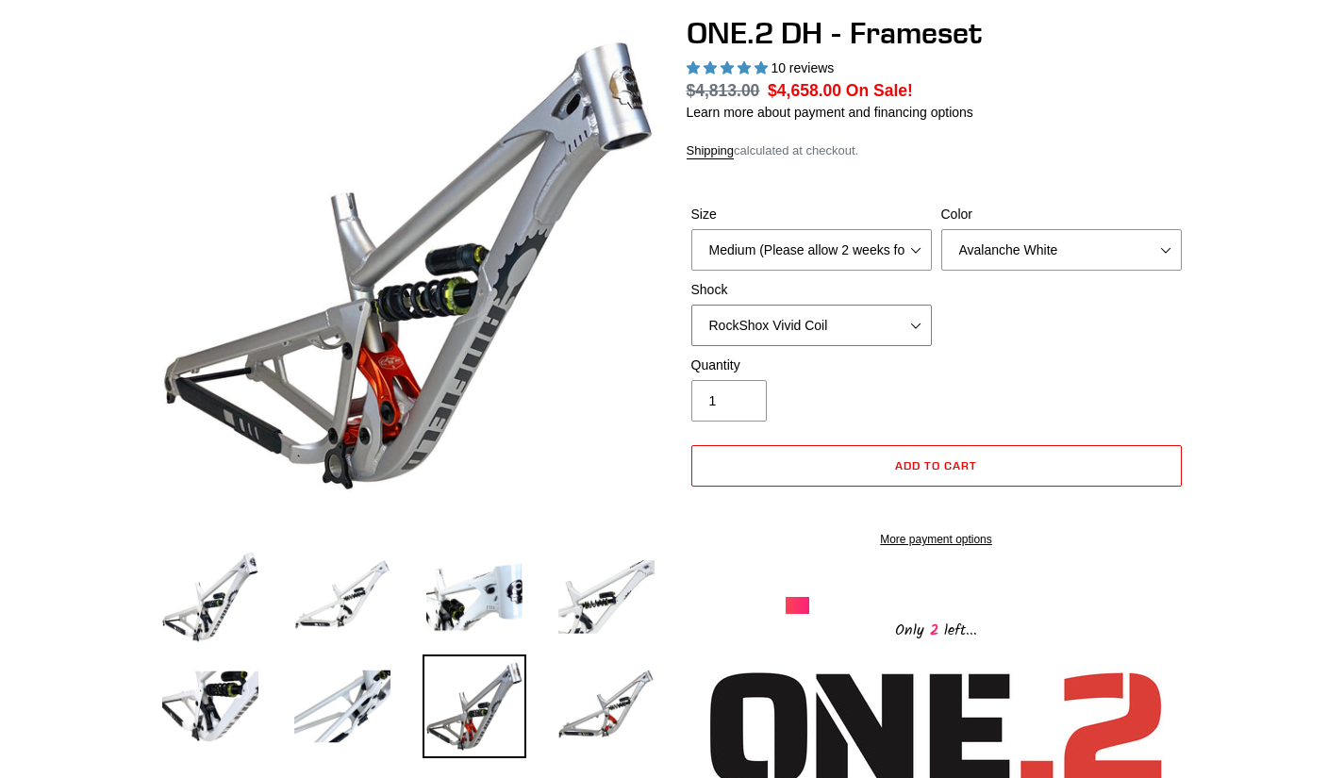
click at [691, 305] on select "No Shock Fox DHX2 Coil RockShox Vivid Coil EXT Storia LOK V3 (Custom Order)" at bounding box center [811, 325] width 240 height 41
click at [753, 310] on select "No Shock Fox DHX2 Coil RockShox Vivid Coil EXT Storia LOK V3 (Custom Order)" at bounding box center [811, 325] width 240 height 41
click at [691, 305] on select "No Shock Fox DHX2 Coil RockShox Vivid Coil EXT Storia LOK V3 (Custom Order)" at bounding box center [811, 325] width 240 height 41
click at [772, 314] on select "No Shock Fox DHX2 Coil RockShox Vivid Coil EXT Storia LOK V3 (Custom Order)" at bounding box center [811, 325] width 240 height 41
click at [691, 305] on select "No Shock Fox DHX2 Coil RockShox Vivid Coil EXT Storia LOK V3 (Custom Order)" at bounding box center [811, 325] width 240 height 41
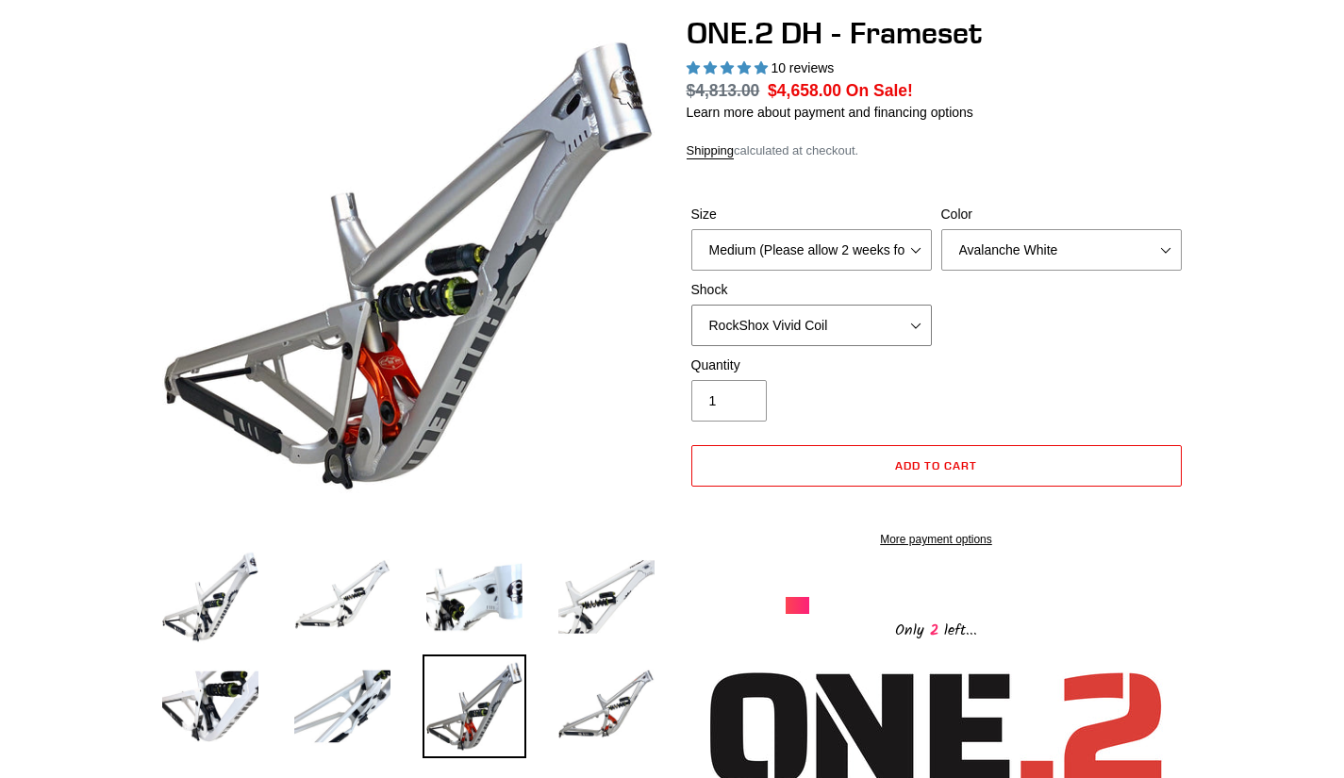
click at [764, 334] on select "No Shock Fox DHX2 Coil RockShox Vivid Coil EXT Storia LOK V3 (Custom Order)" at bounding box center [811, 325] width 240 height 41
click at [691, 305] on select "No Shock Fox DHX2 Coil RockShox Vivid Coil EXT Storia LOK V3 (Custom Order)" at bounding box center [811, 325] width 240 height 41
click at [757, 305] on select "No Shock Fox DHX2 Coil RockShox Vivid Coil EXT Storia LOK V3 (Custom Order)" at bounding box center [811, 325] width 240 height 41
click at [691, 305] on select "No Shock Fox DHX2 Coil RockShox Vivid Coil EXT Storia LOK V3 (Custom Order)" at bounding box center [811, 325] width 240 height 41
click at [712, 389] on input "1" at bounding box center [728, 400] width 75 height 41
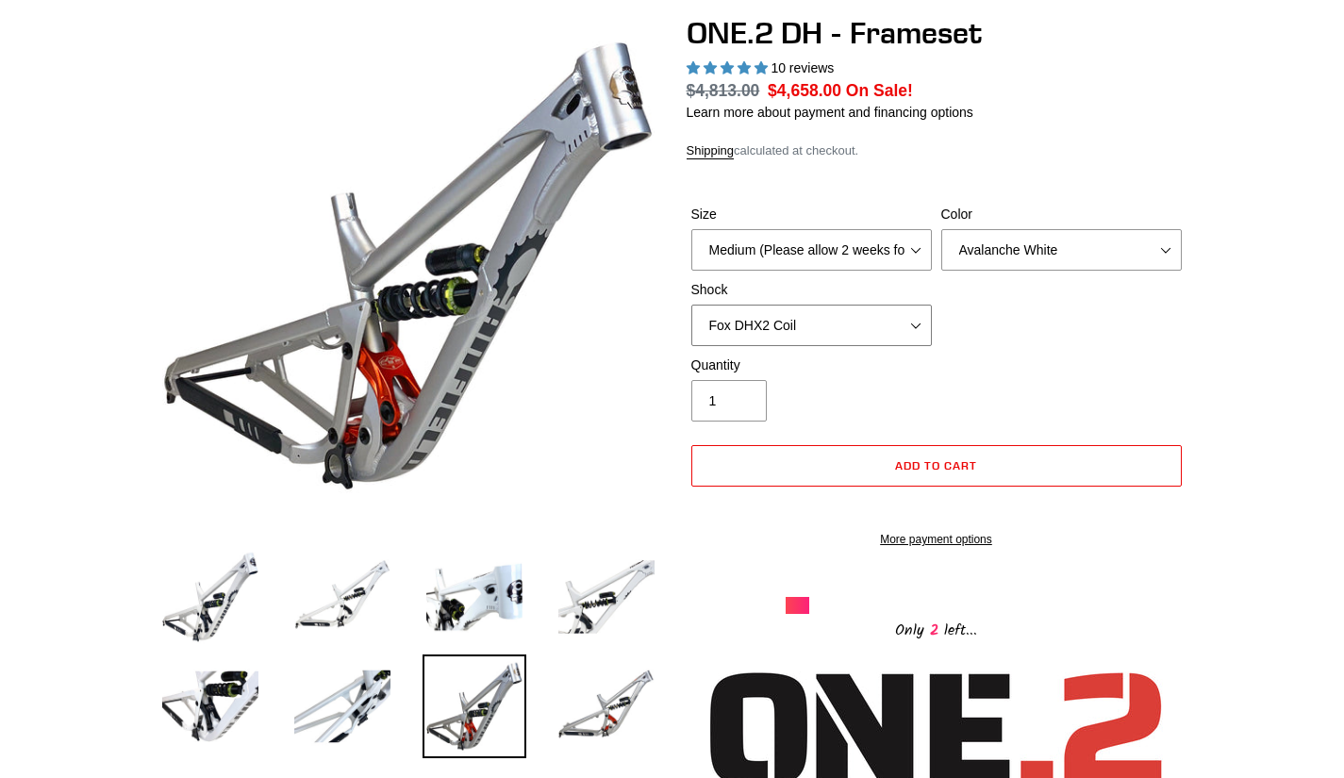
click at [752, 318] on select "No Shock Fox DHX2 Coil RockShox Vivid Coil EXT Storia LOK V3 (Custom Order)" at bounding box center [811, 325] width 240 height 41
select select "No Shock"
click at [691, 305] on select "No Shock Fox DHX2 Coil RockShox Vivid Coil EXT Storia LOK V3 (Custom Order)" at bounding box center [811, 325] width 240 height 41
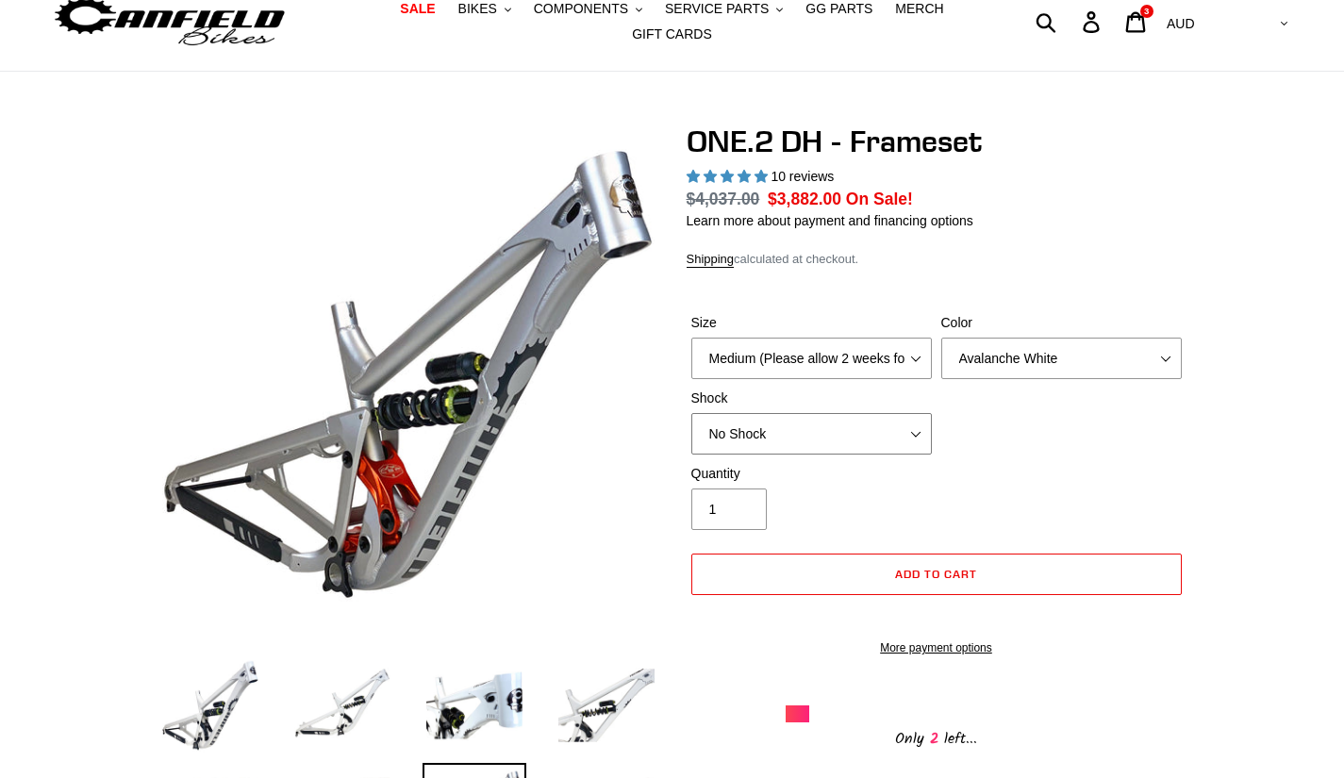
scroll to position [68, 0]
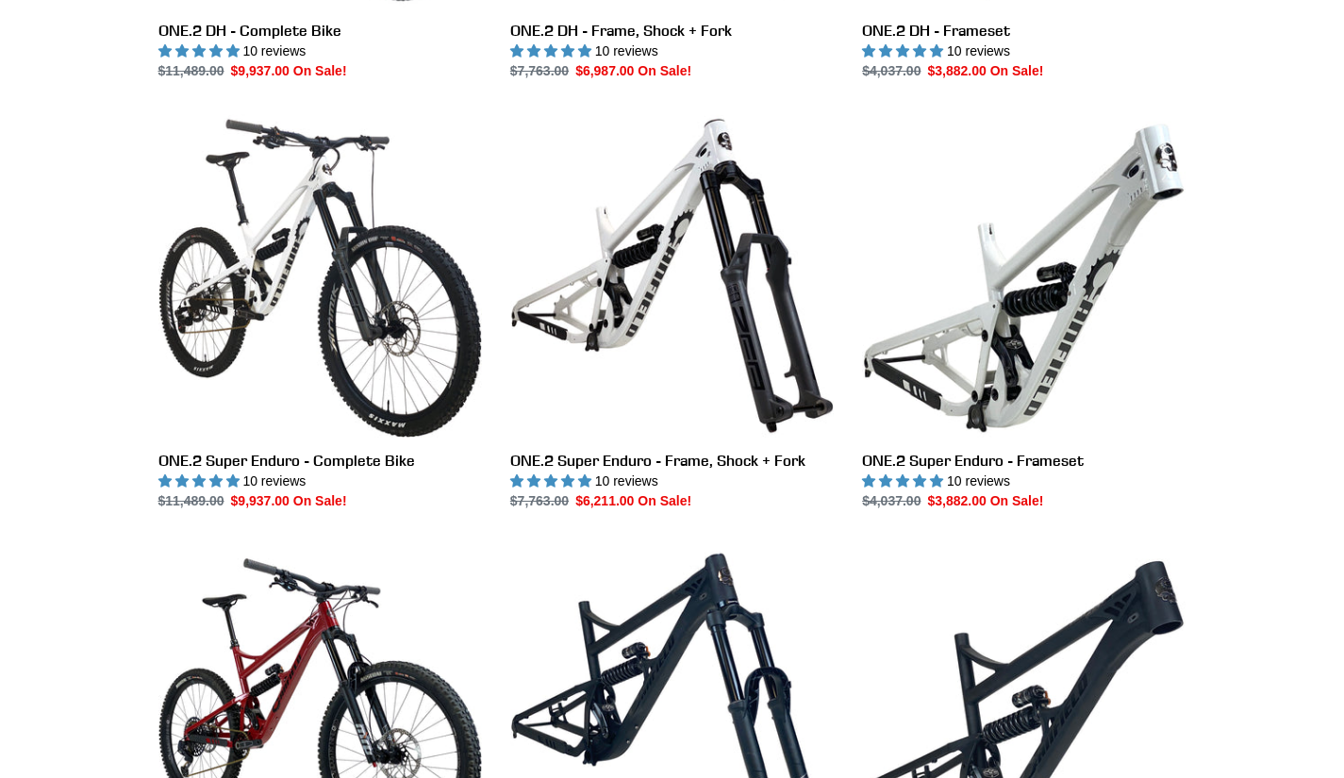
scroll to position [1310, 0]
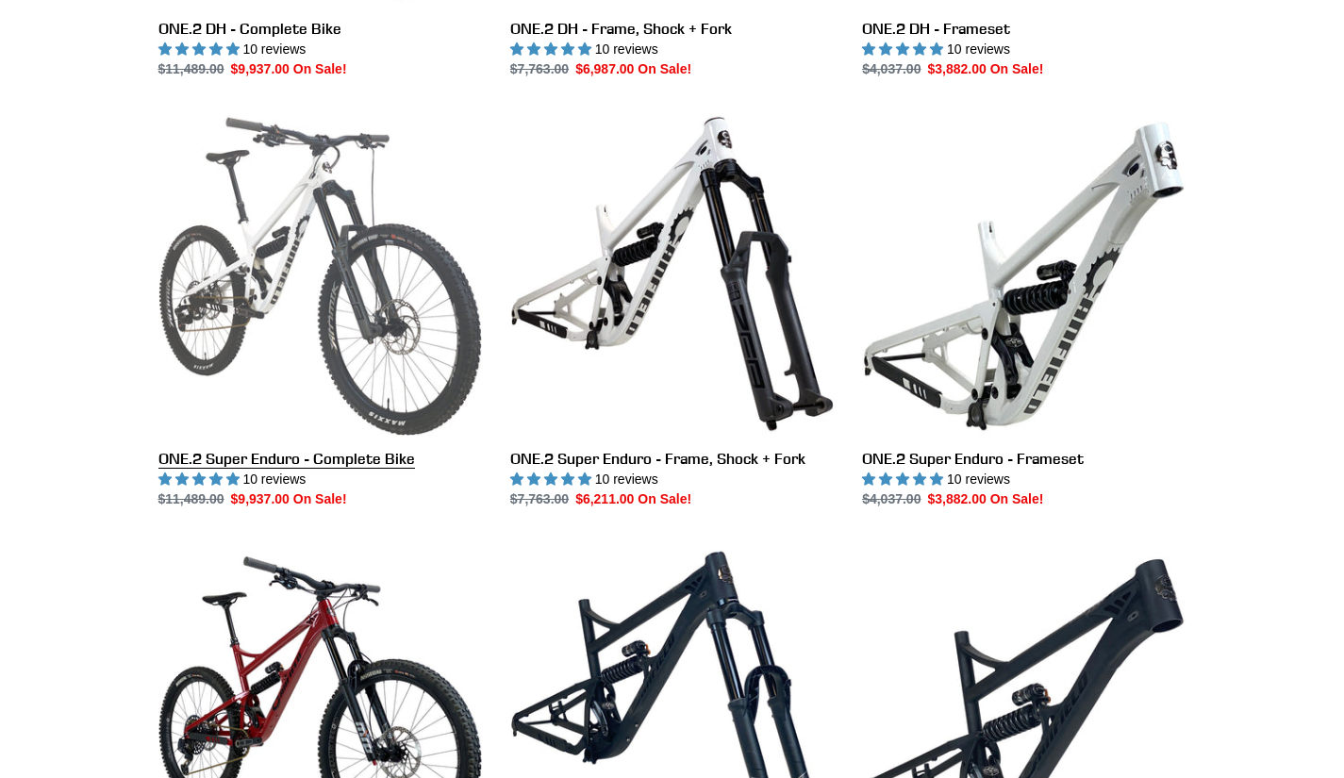
click at [173, 290] on link "ONE.2 Super Enduro - Complete Bike" at bounding box center [319, 310] width 323 height 397
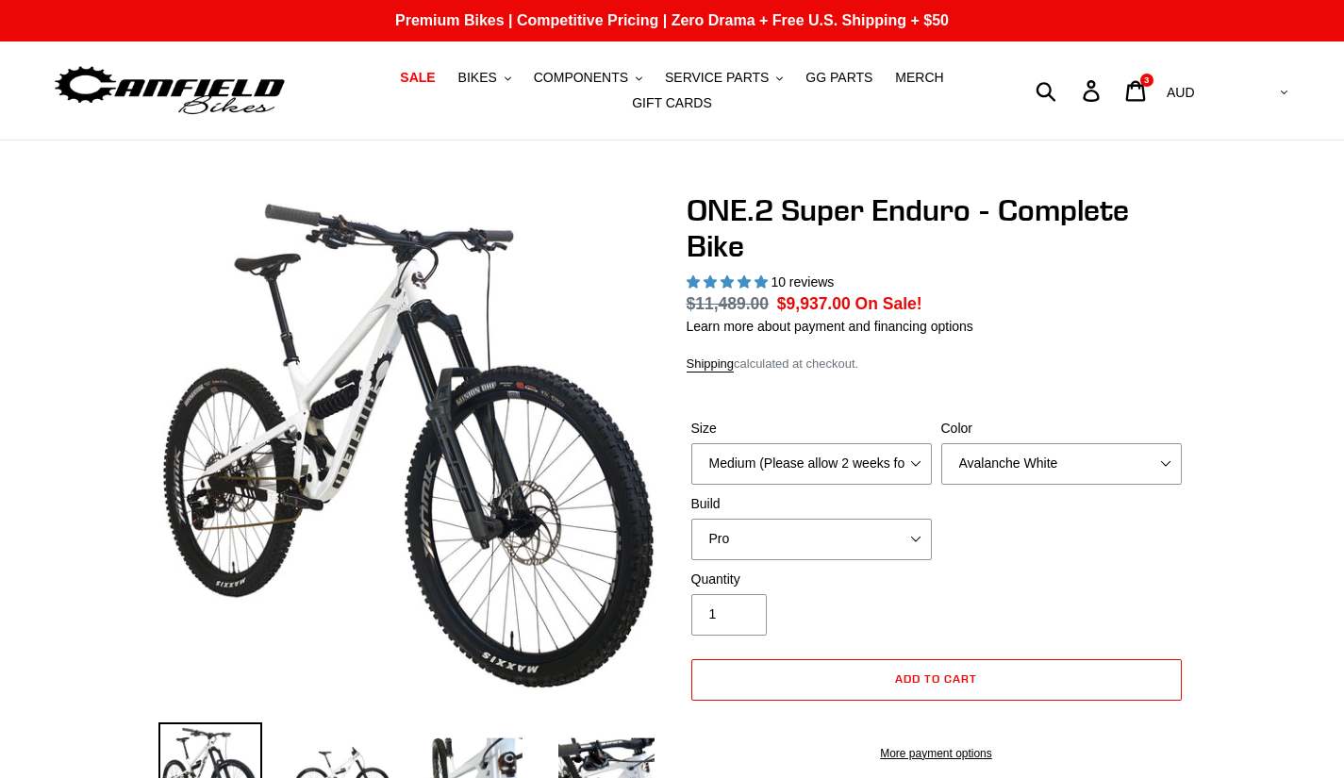
select select "highest-rating"
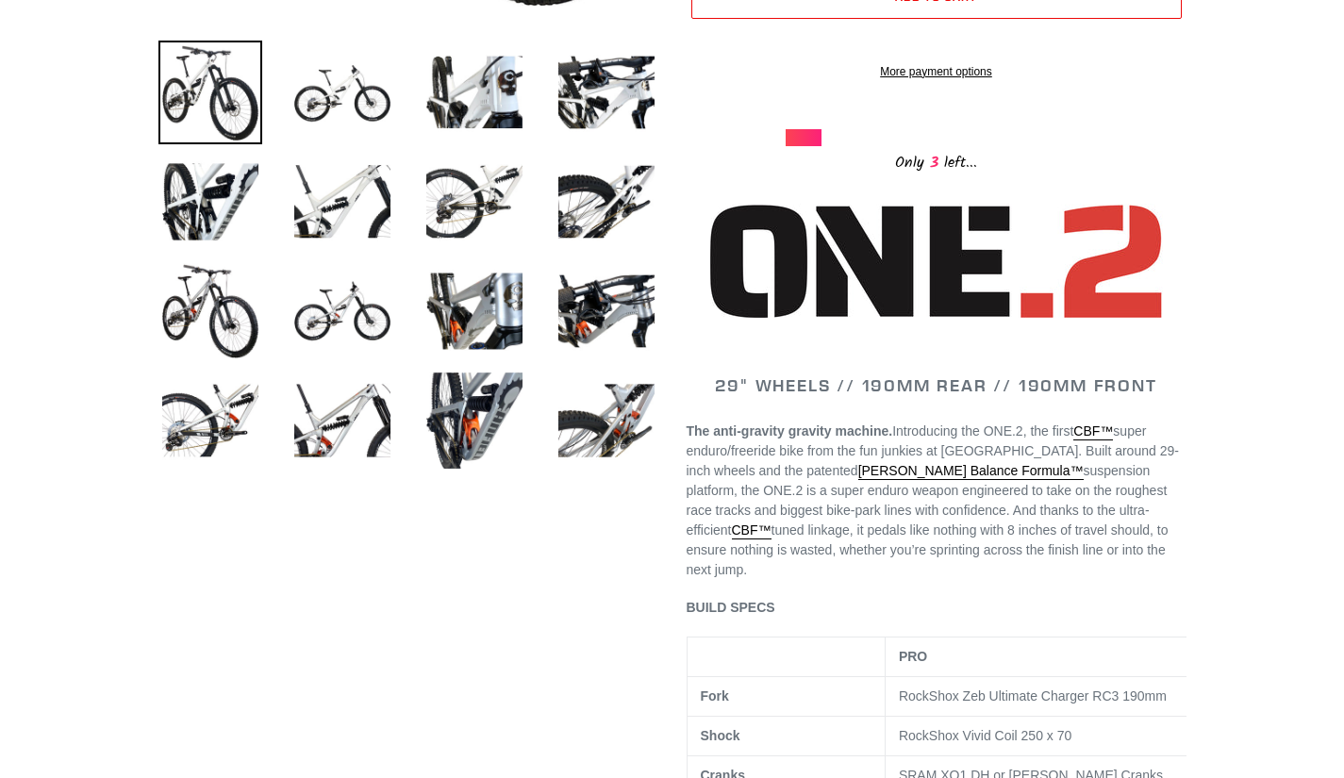
scroll to position [682, 0]
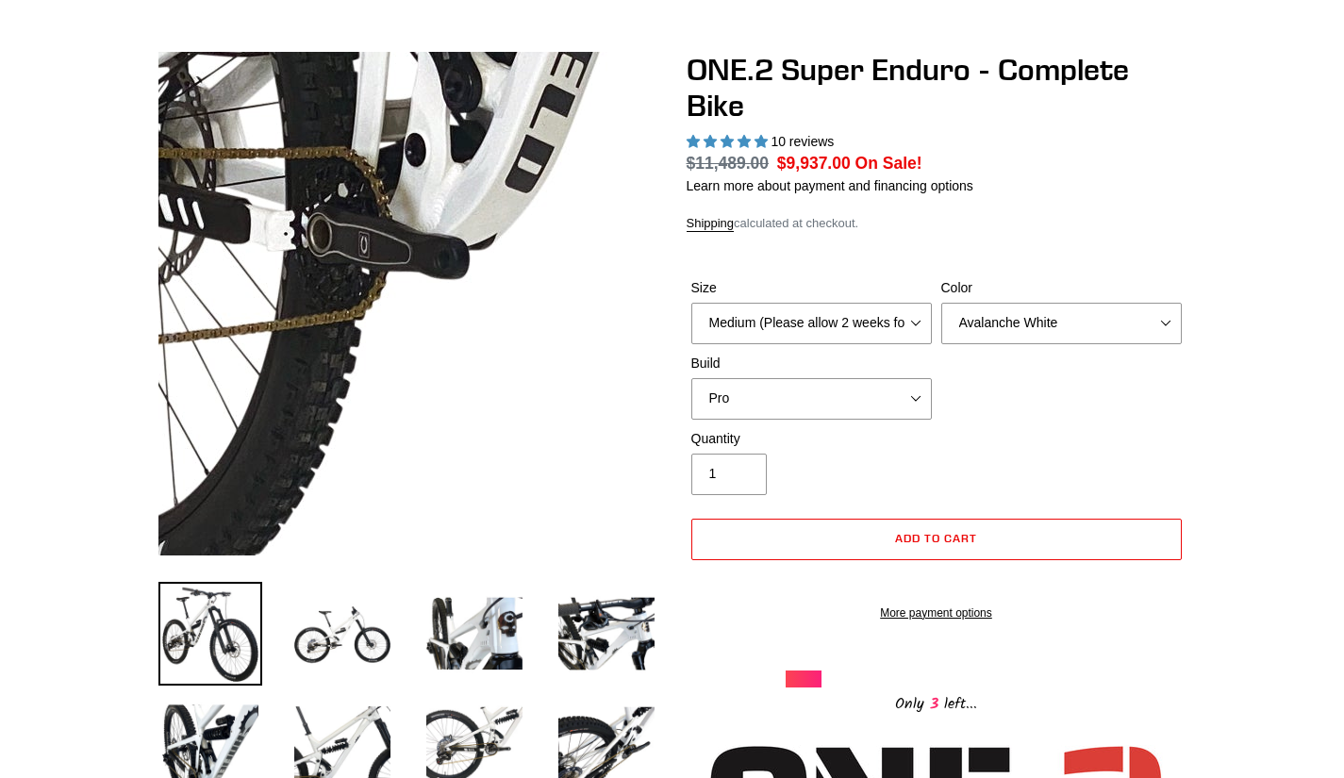
scroll to position [140, 0]
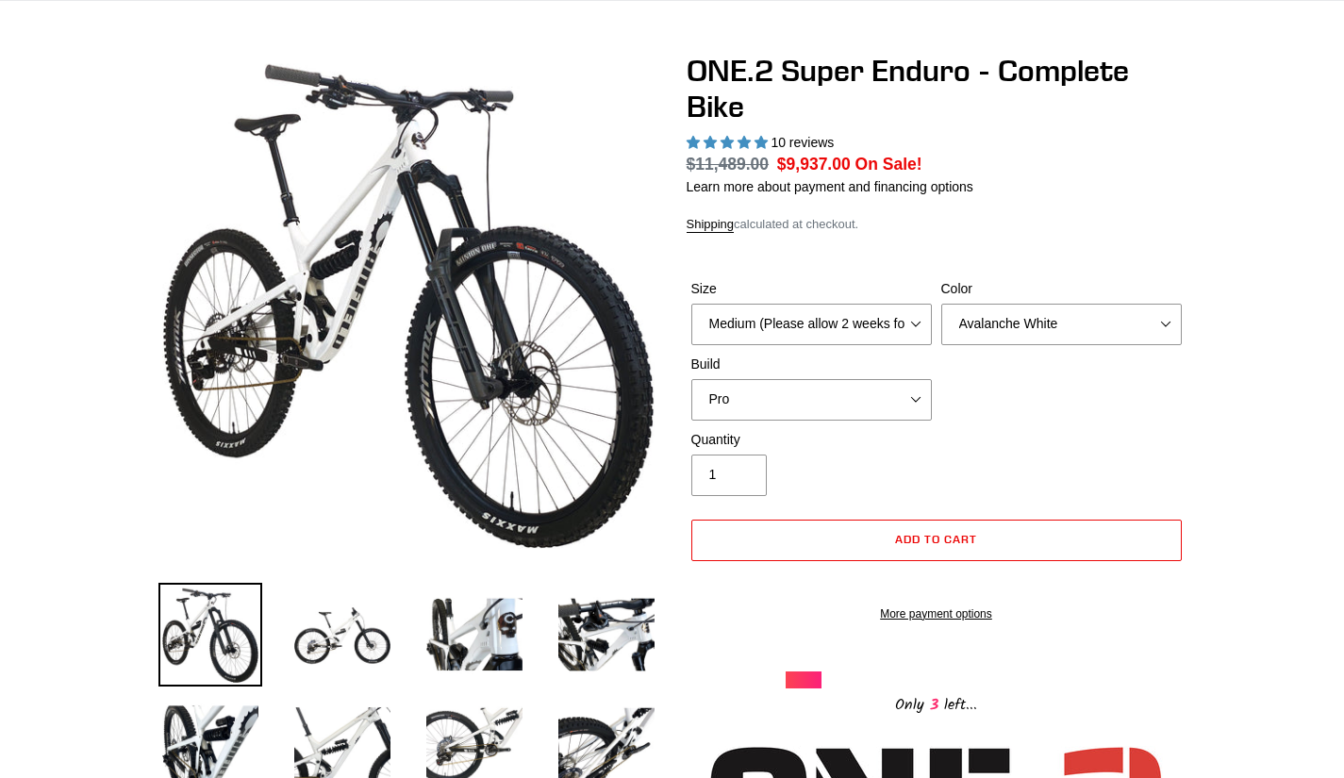
click at [325, 605] on img at bounding box center [342, 635] width 104 height 104
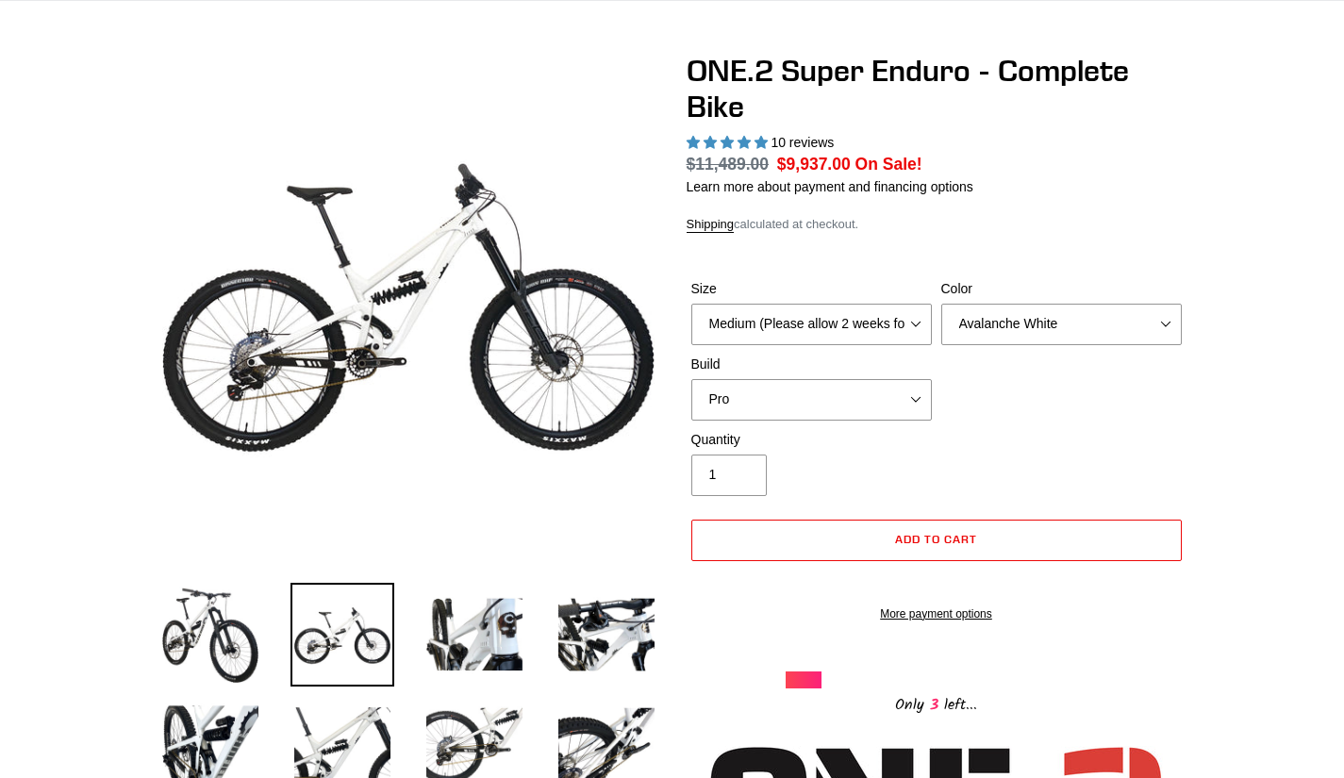
click at [429, 623] on img at bounding box center [475, 635] width 104 height 104
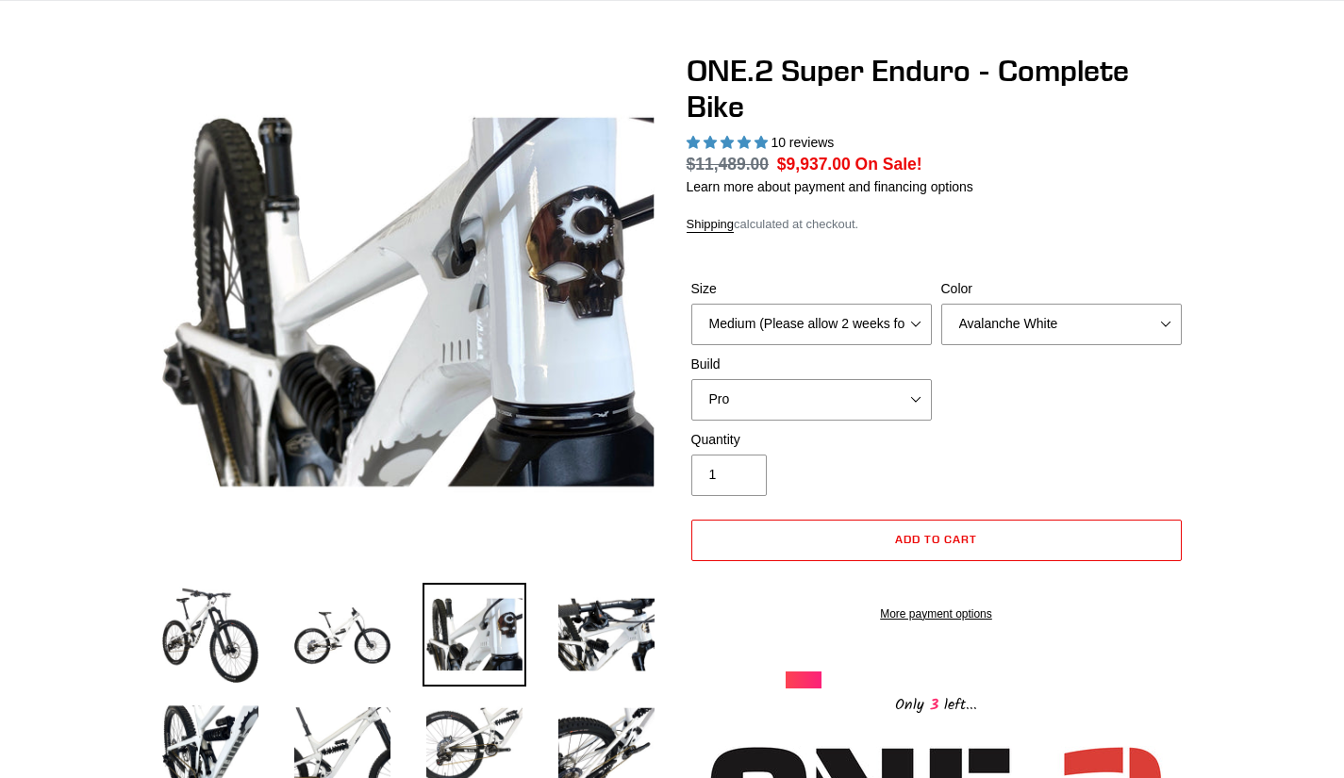
click at [587, 633] on img at bounding box center [607, 635] width 104 height 104
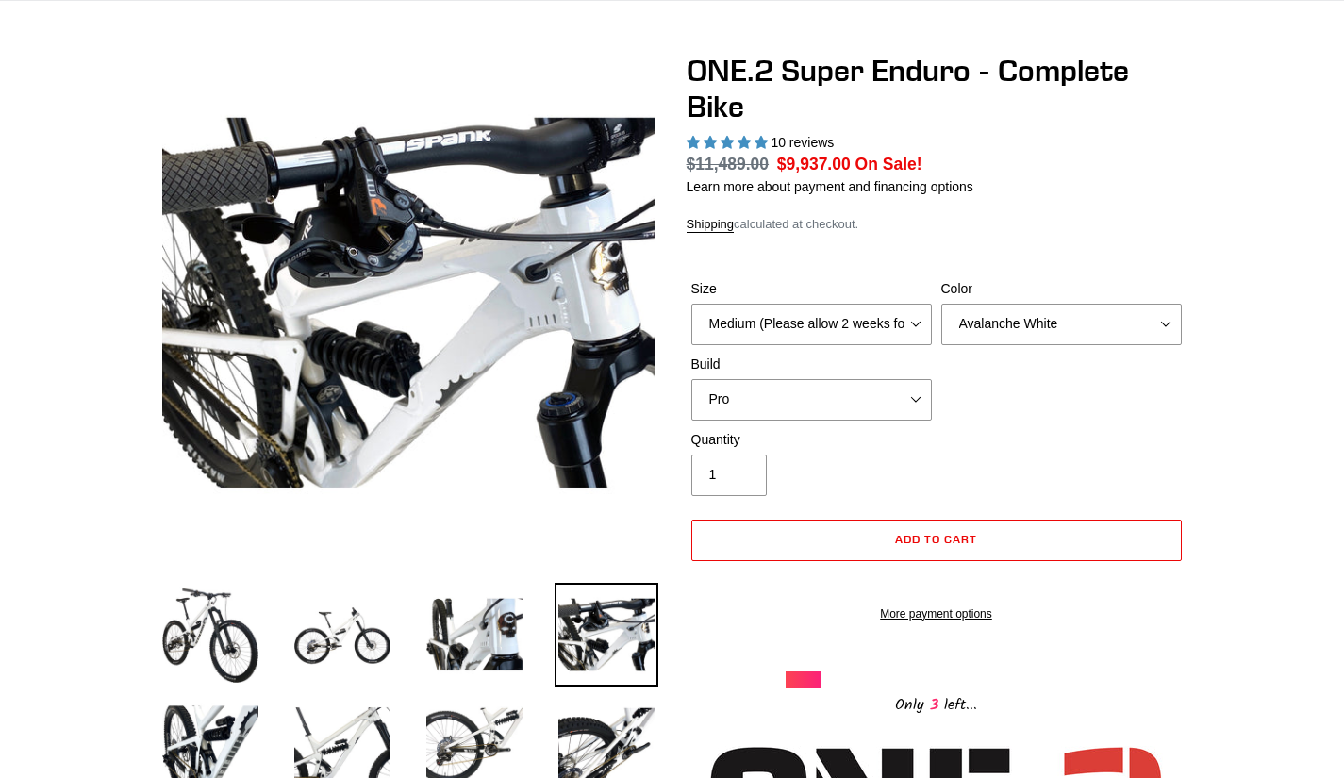
click at [597, 724] on img at bounding box center [607, 744] width 104 height 104
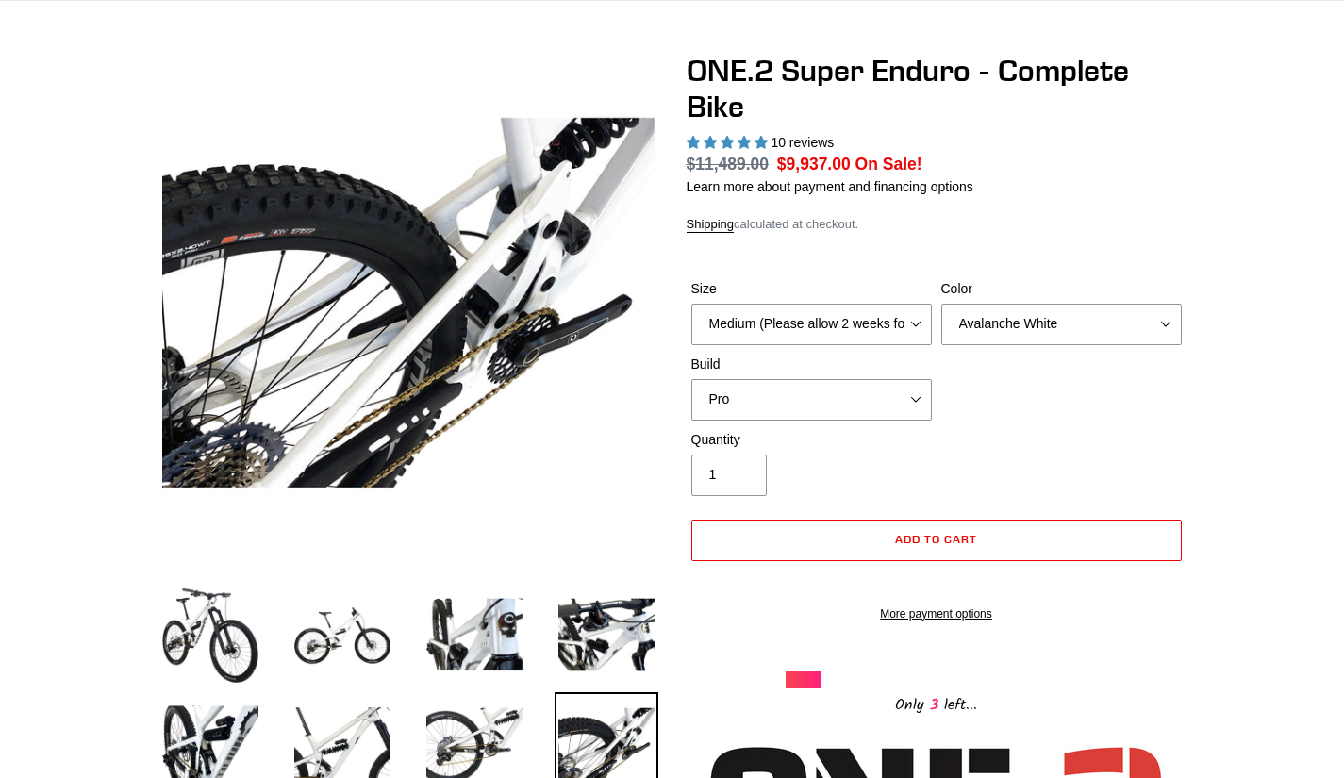
click at [477, 758] on img at bounding box center [475, 744] width 104 height 104
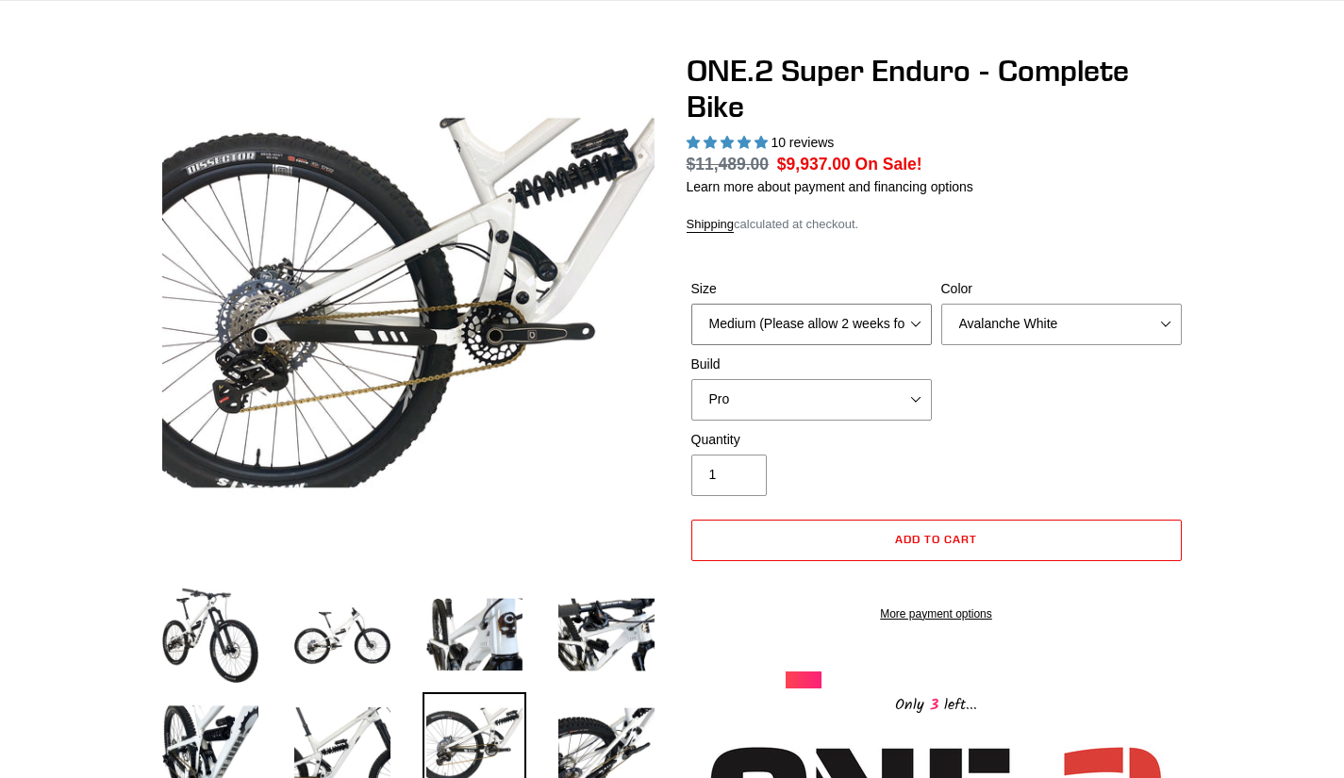
click at [777, 304] on select "Medium (Please allow 2 weeks for delivery) Large (Sold Out)" at bounding box center [811, 324] width 240 height 41
click at [760, 389] on select "Pro" at bounding box center [811, 399] width 240 height 41
click at [719, 393] on select "Pro" at bounding box center [811, 399] width 240 height 41
click at [742, 407] on select "Pro" at bounding box center [811, 399] width 240 height 41
click at [691, 379] on select "Pro" at bounding box center [811, 399] width 240 height 41
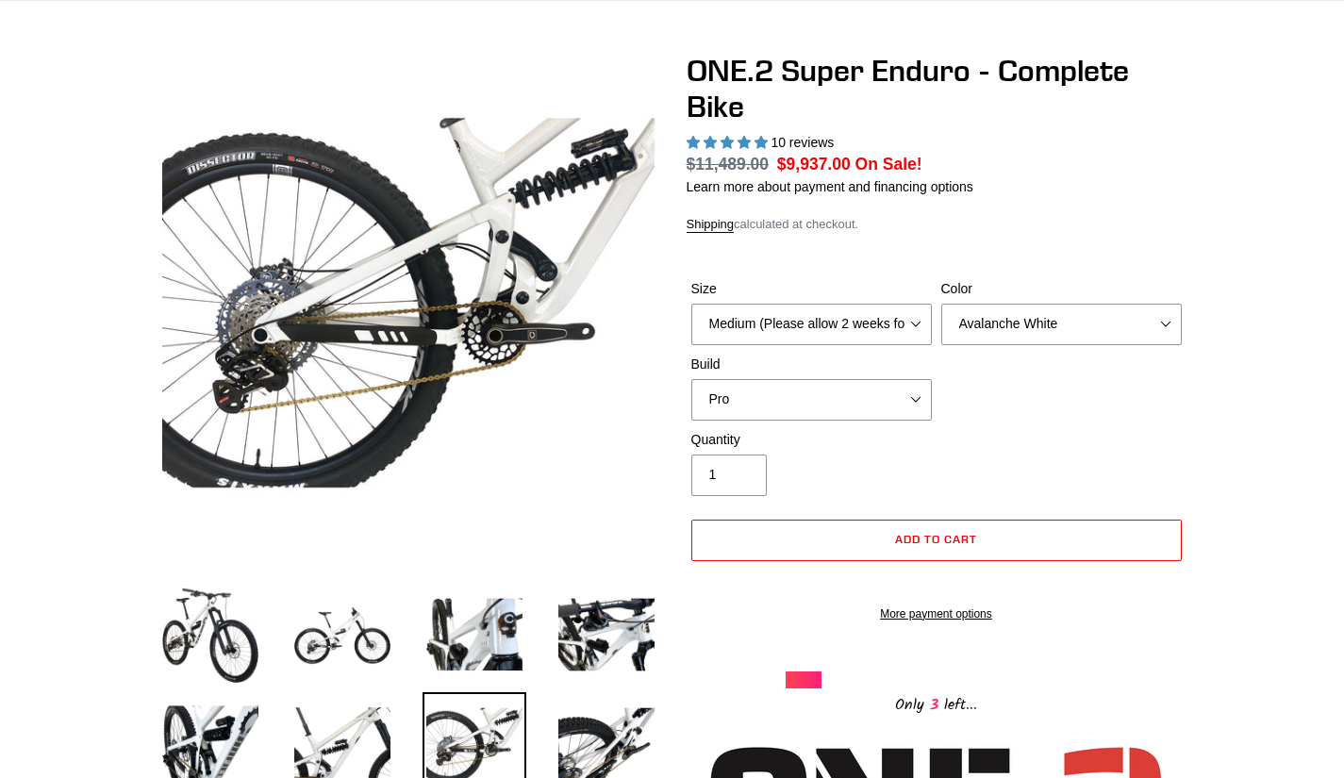
click at [342, 636] on img at bounding box center [342, 635] width 104 height 104
